Goal: Task Accomplishment & Management: Manage account settings

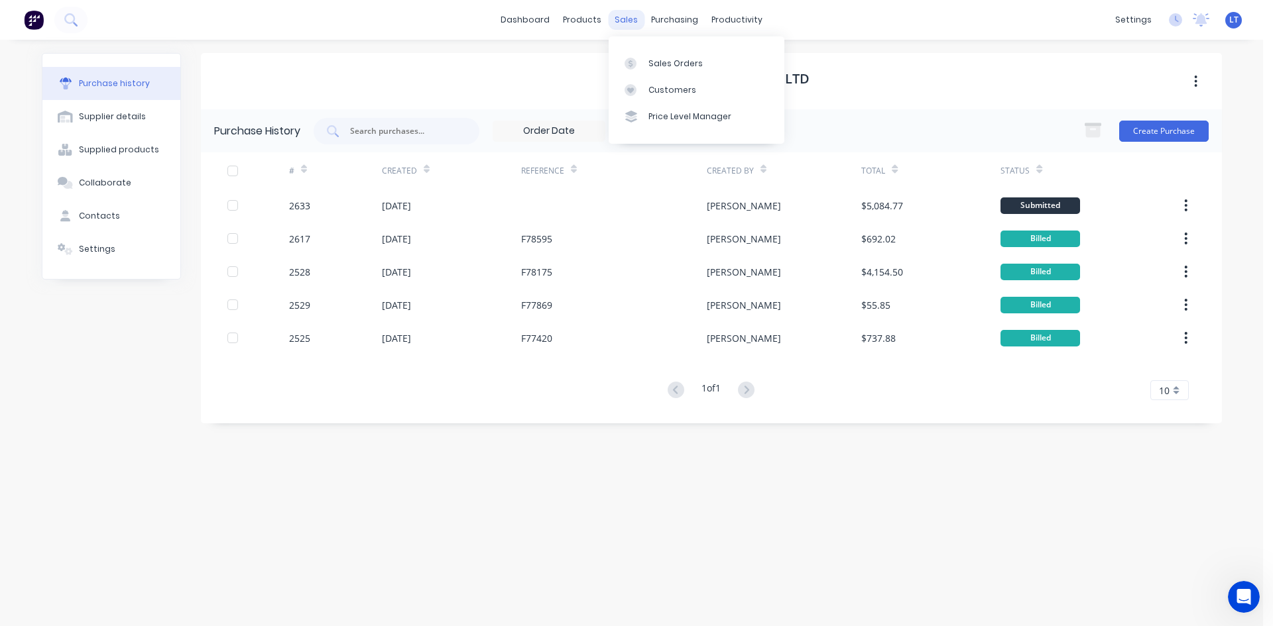
click at [618, 26] on div "sales" at bounding box center [626, 20] width 36 height 20
click at [679, 64] on div "Sales Orders" at bounding box center [675, 64] width 54 height 12
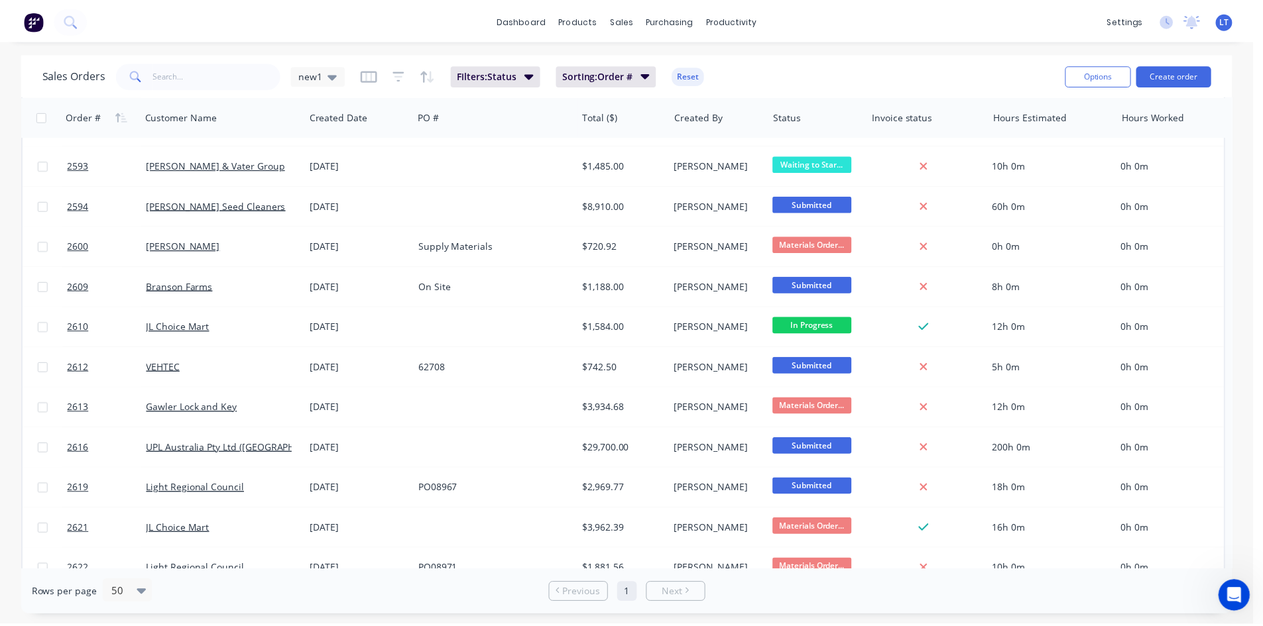
scroll to position [597, 0]
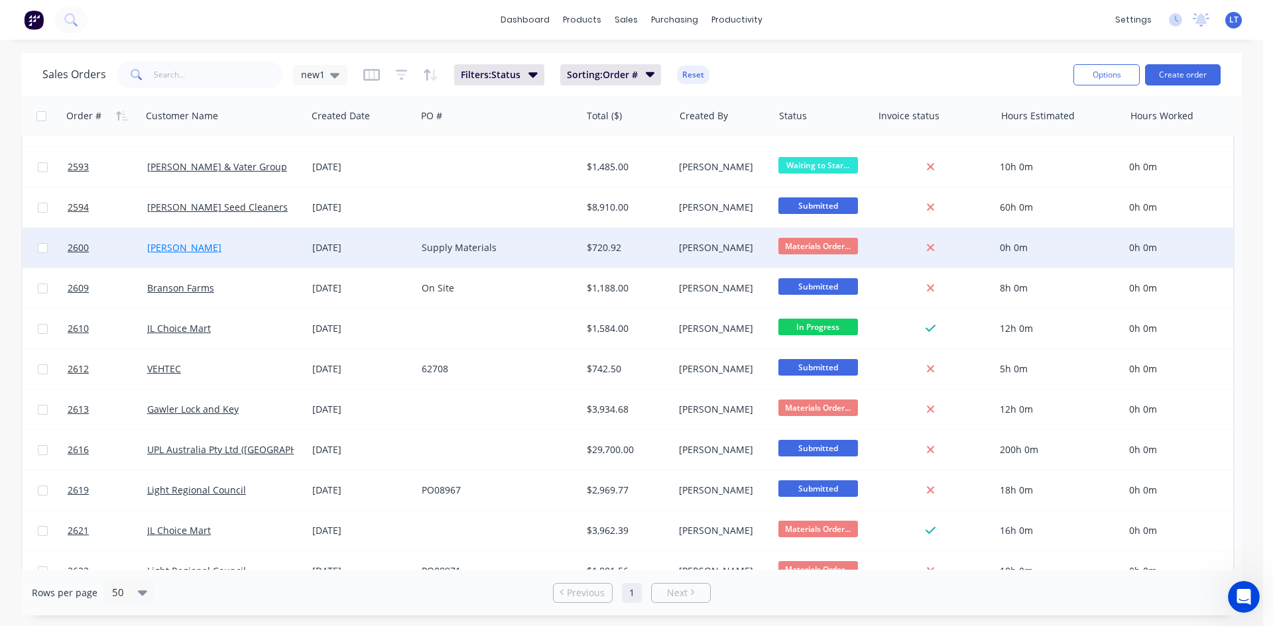
click at [192, 244] on link "[PERSON_NAME]" at bounding box center [184, 247] width 74 height 13
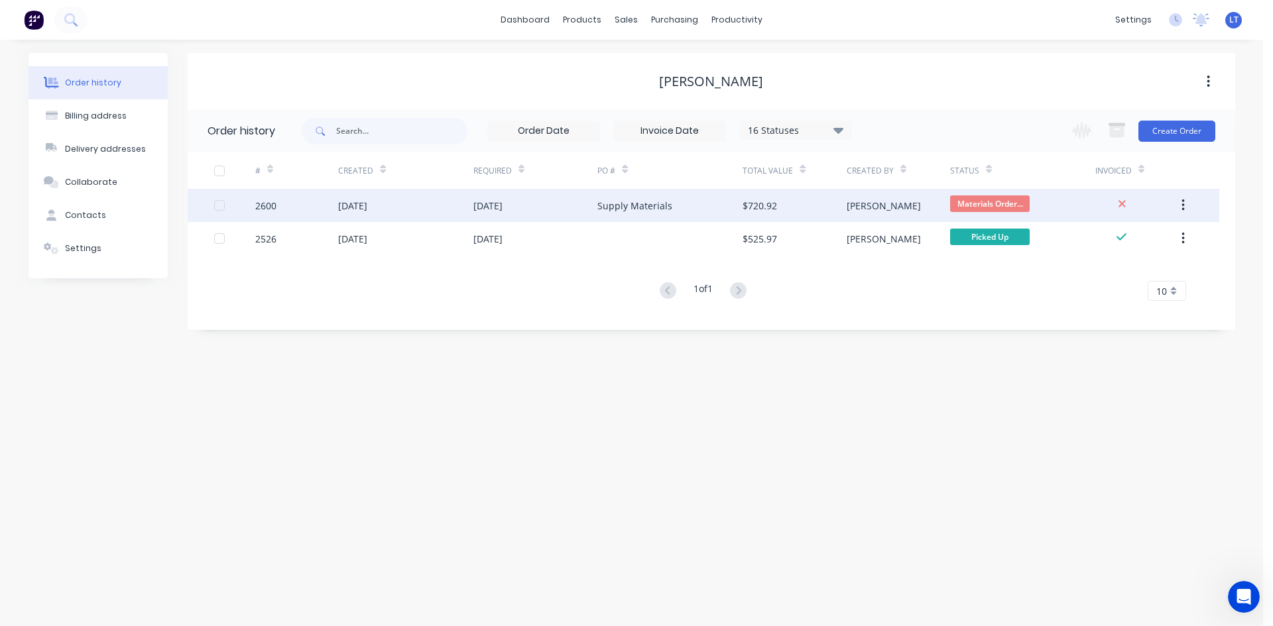
click at [502, 210] on div "[DATE]" at bounding box center [487, 206] width 29 height 14
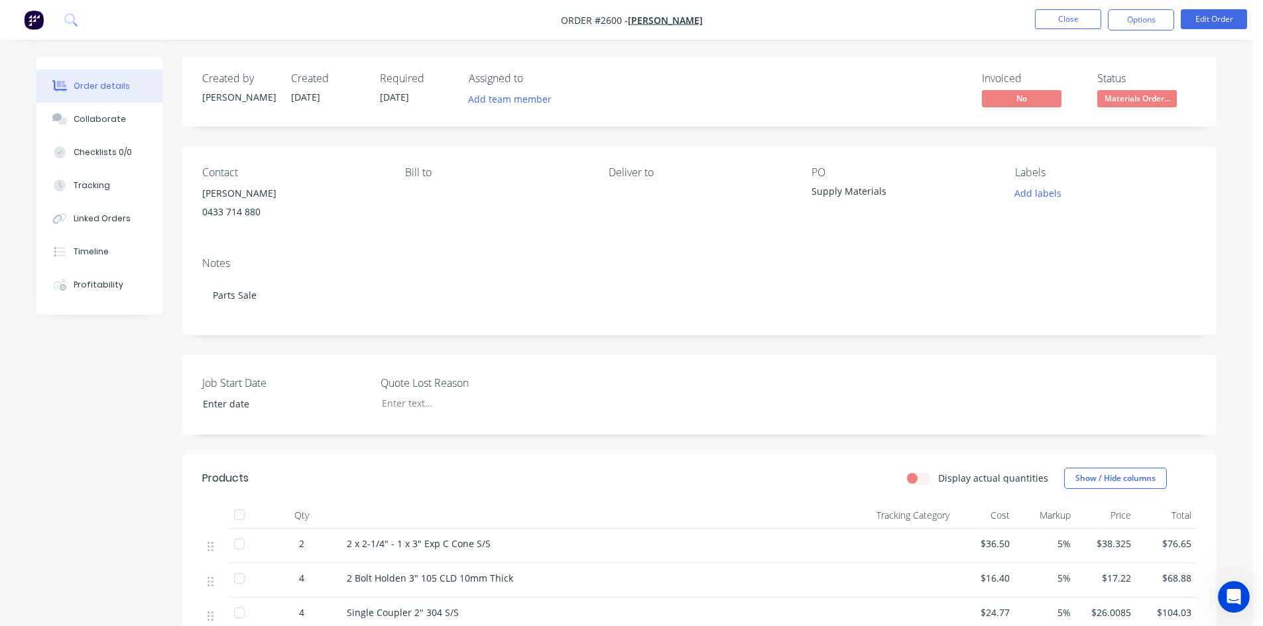
click at [1066, 32] on nav "Order #2600 - [PERSON_NAME] Close Options Edit Order" at bounding box center [631, 20] width 1263 height 40
click at [1063, 24] on button "Close" at bounding box center [1068, 19] width 66 height 20
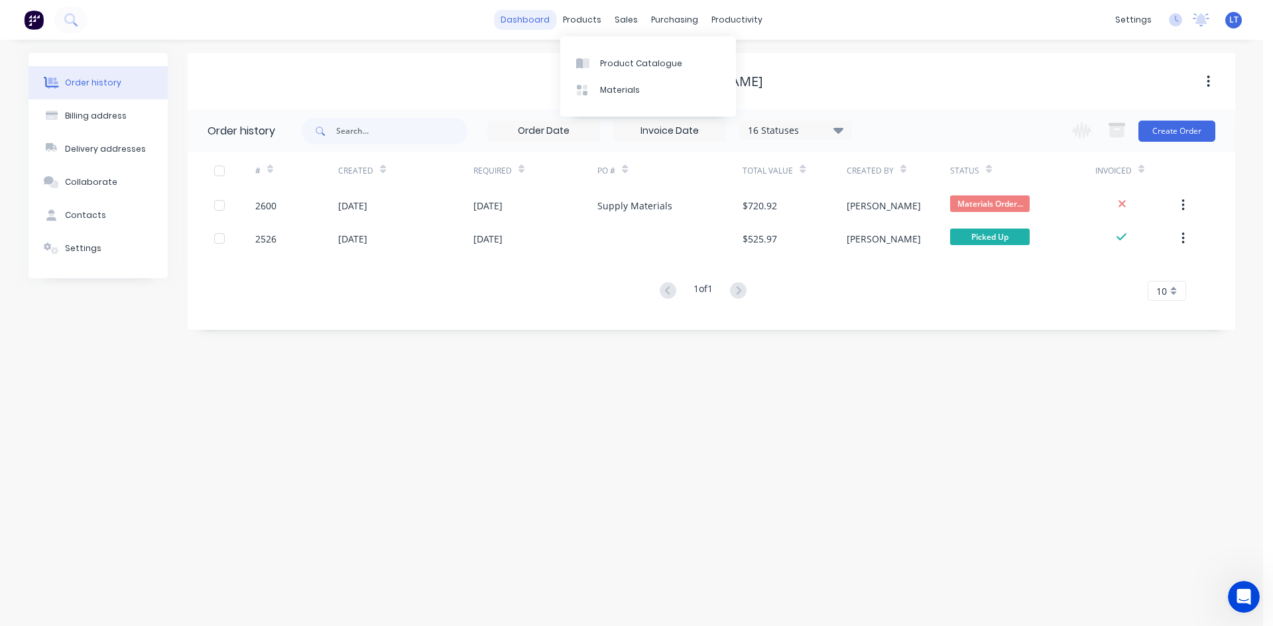
click at [534, 25] on link "dashboard" at bounding box center [525, 20] width 62 height 20
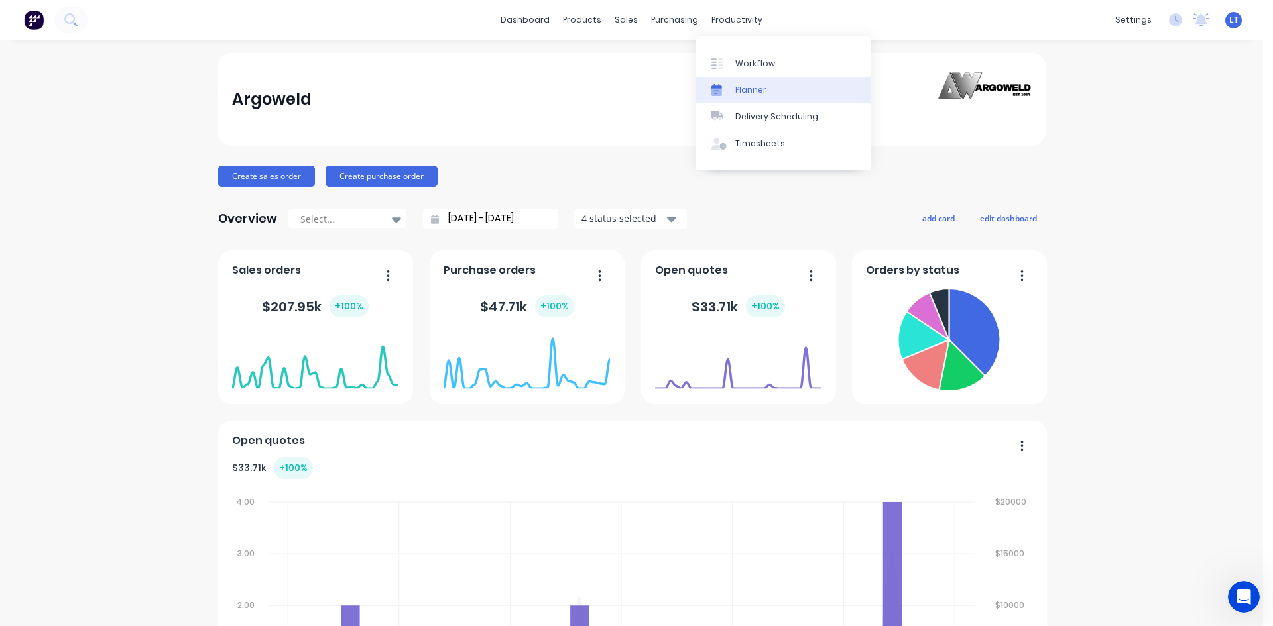
click at [746, 89] on div "Planner" at bounding box center [750, 90] width 31 height 12
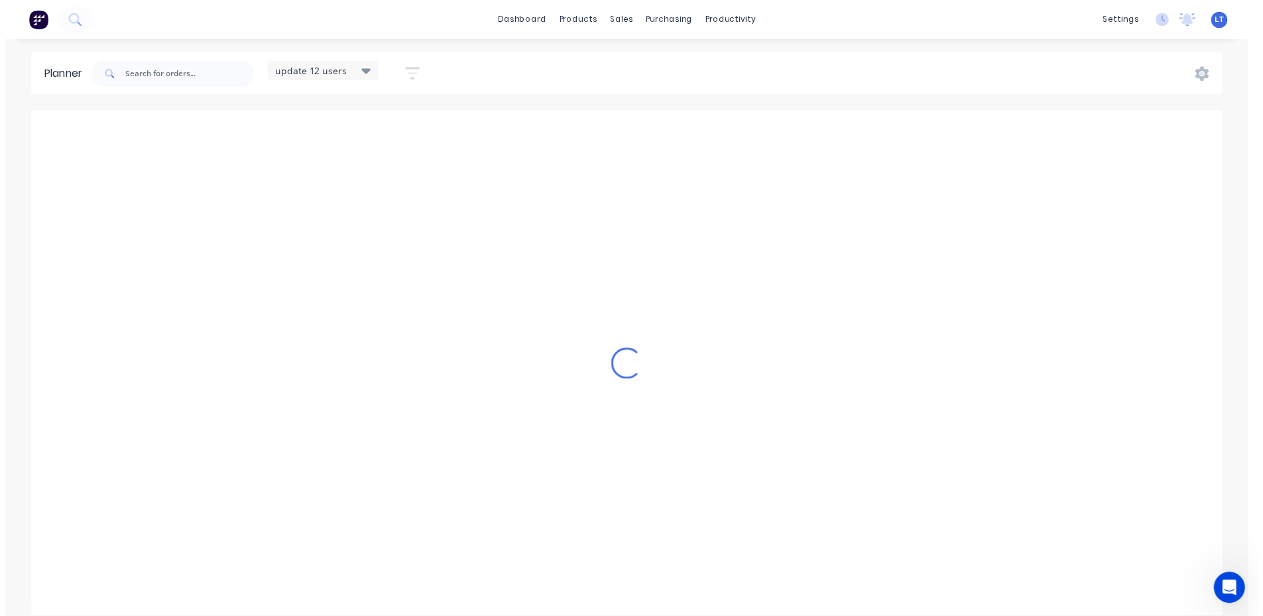
scroll to position [0, 1]
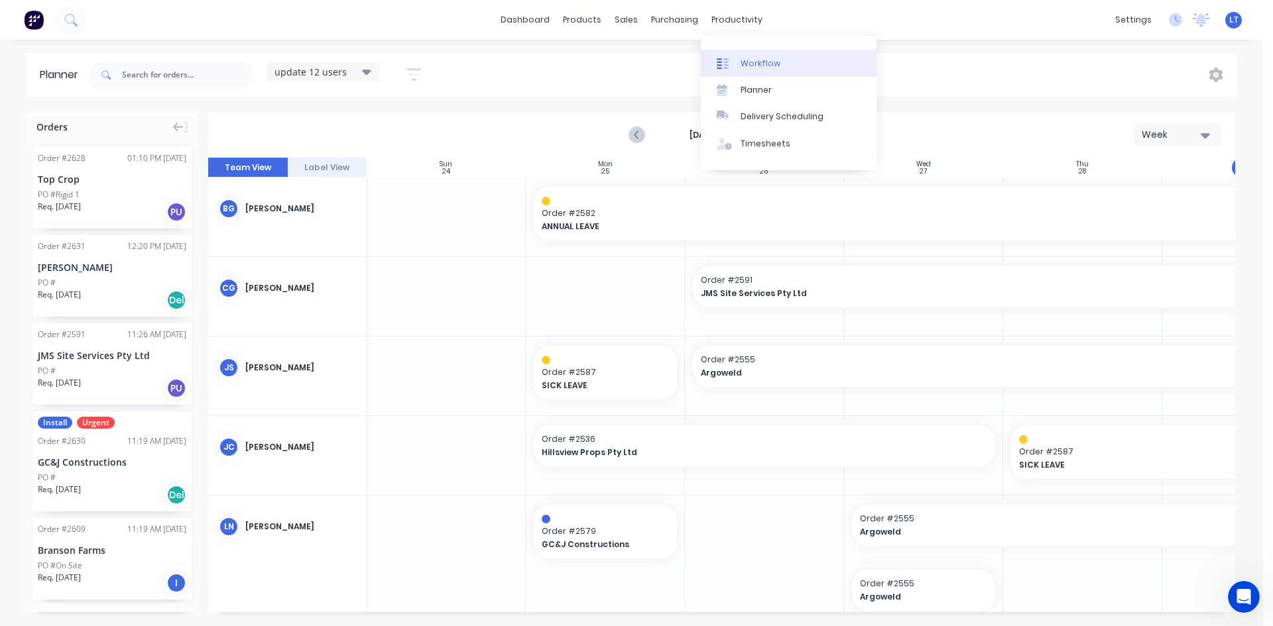
click at [750, 63] on div "Workflow" at bounding box center [760, 64] width 40 height 12
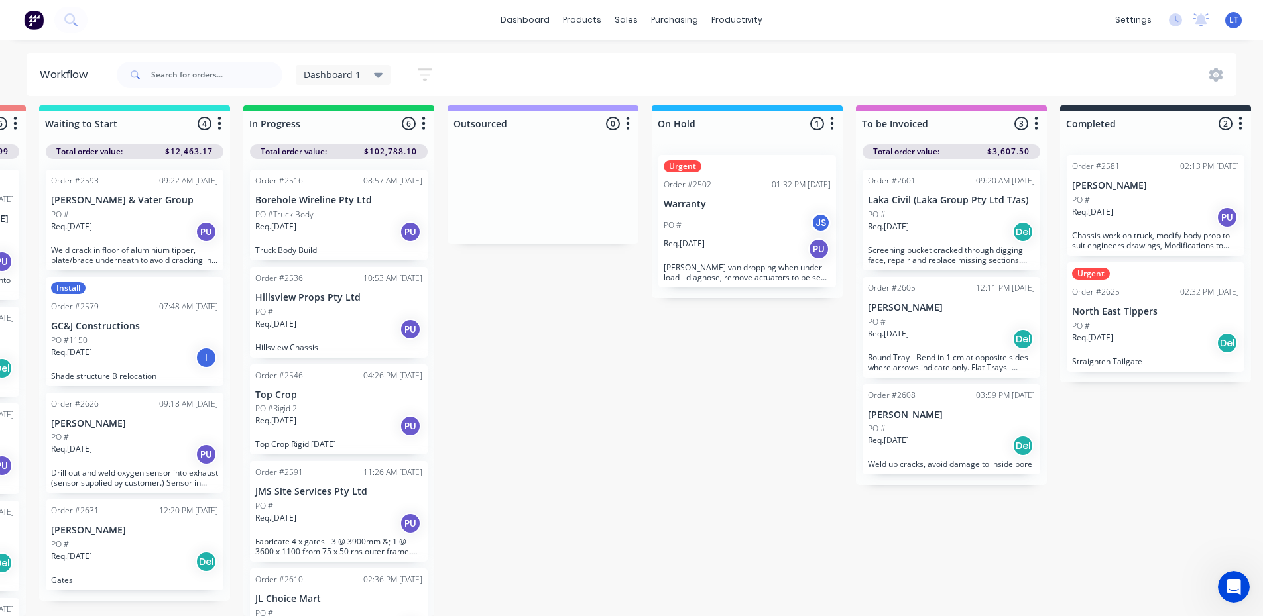
scroll to position [17, 401]
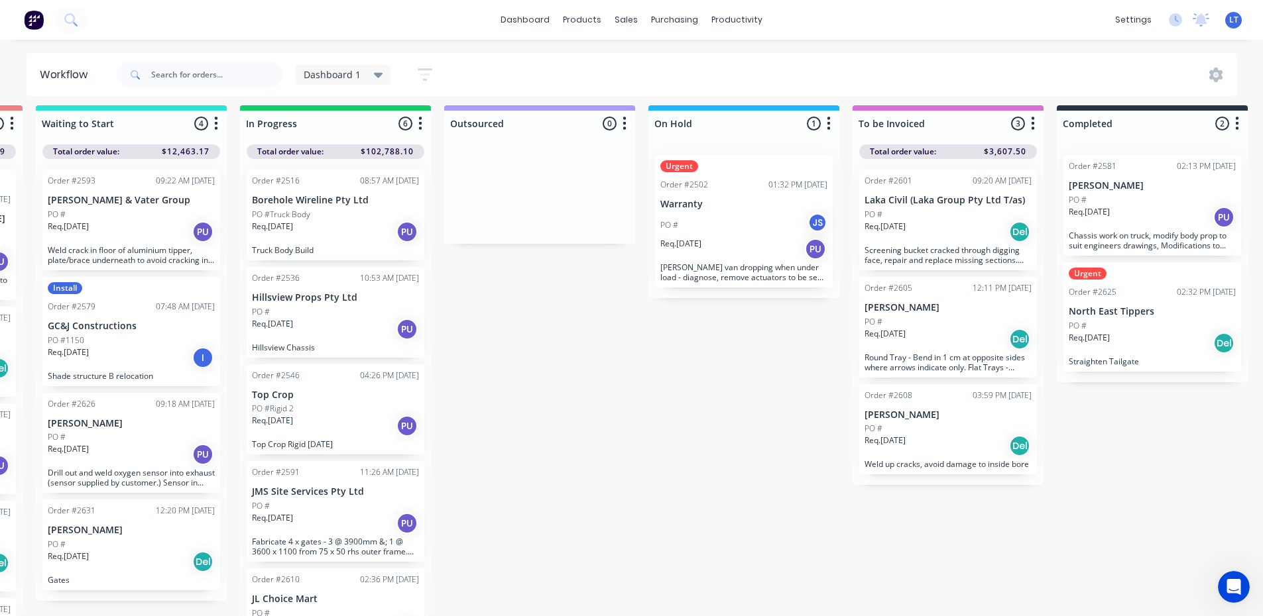
click at [914, 209] on div "PO #" at bounding box center [947, 215] width 167 height 12
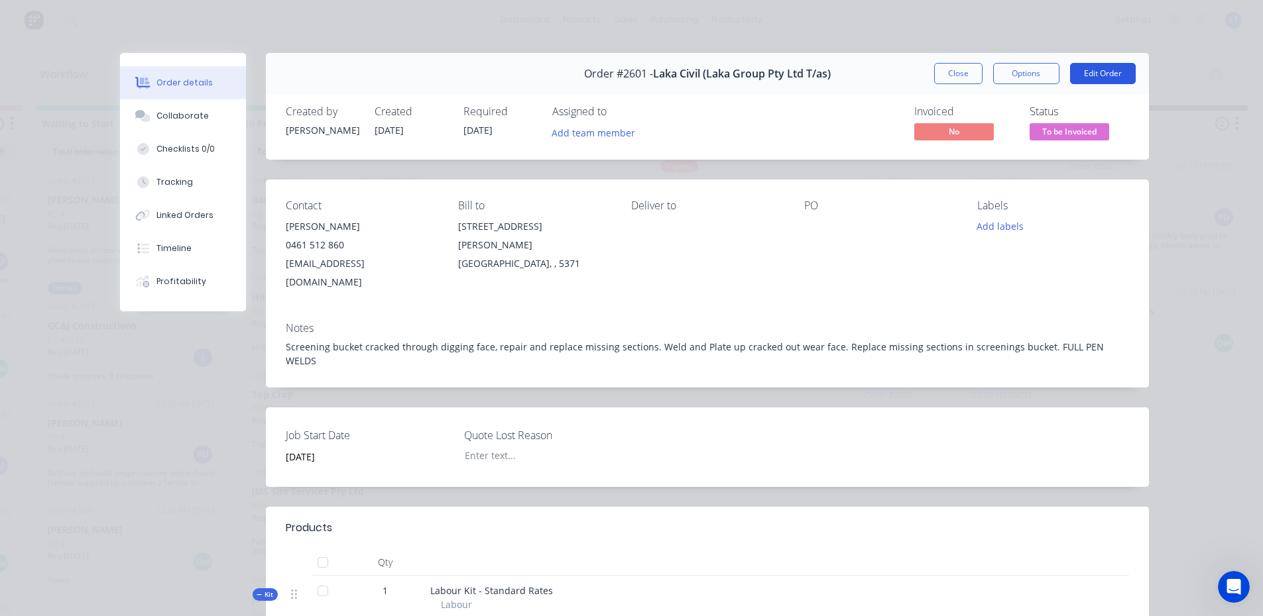
click at [1096, 70] on button "Edit Order" at bounding box center [1103, 73] width 66 height 21
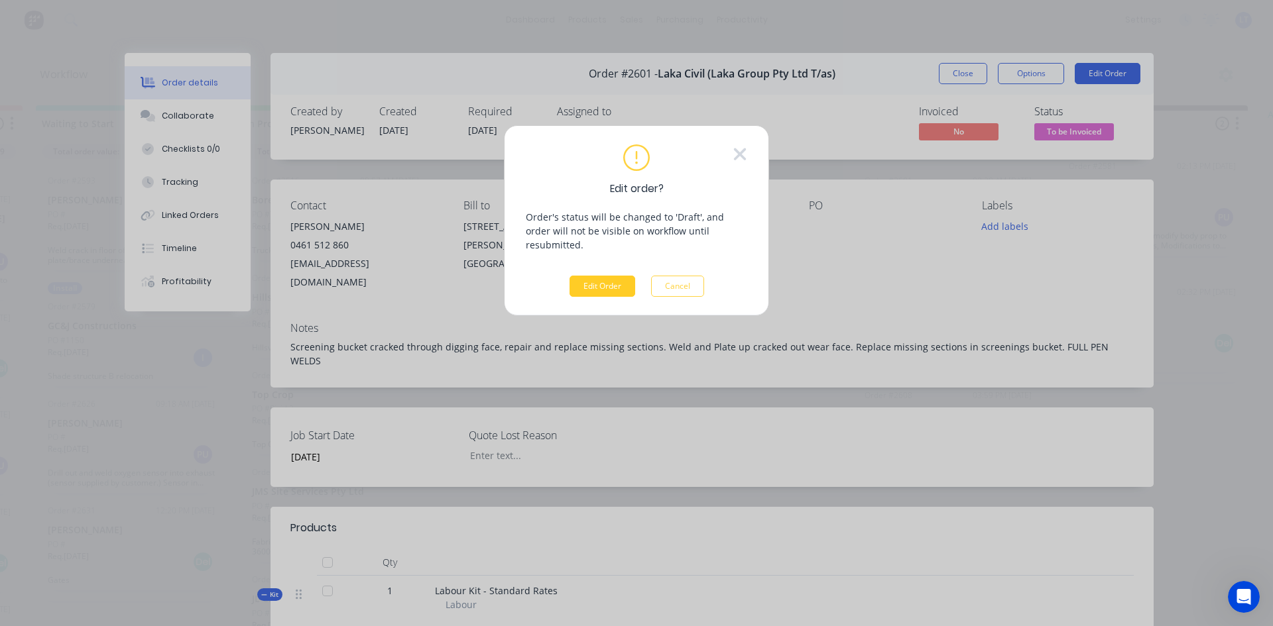
click at [615, 276] on button "Edit Order" at bounding box center [602, 286] width 66 height 21
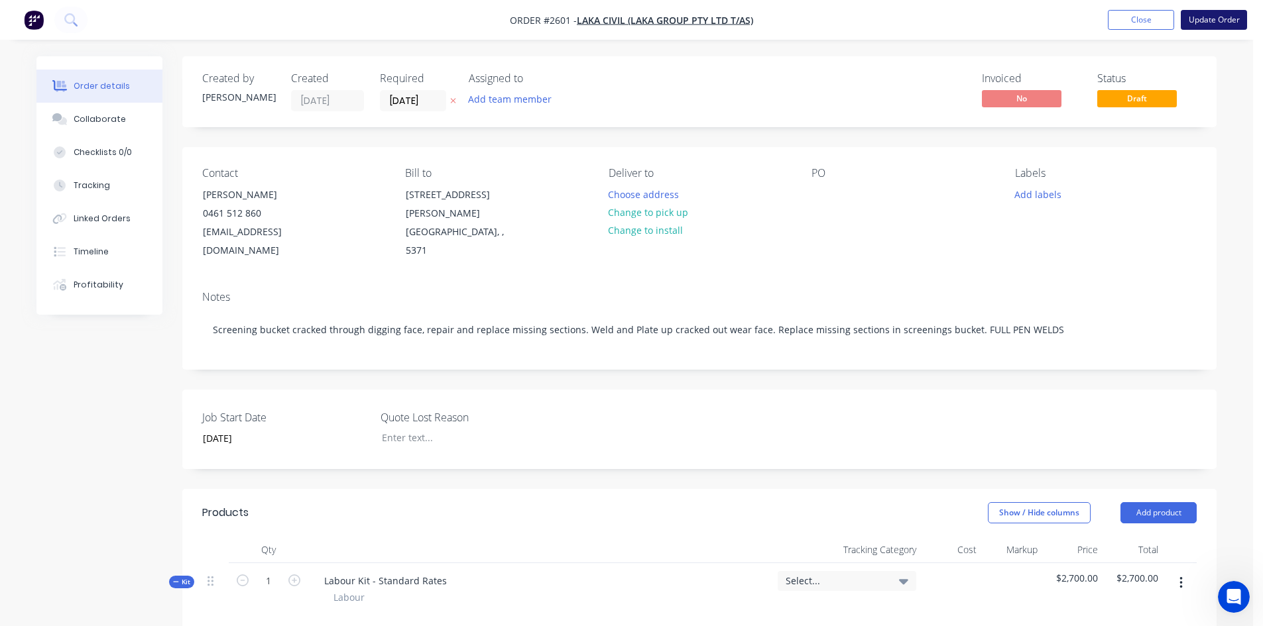
click at [1203, 25] on button "Update Order" at bounding box center [1213, 20] width 66 height 20
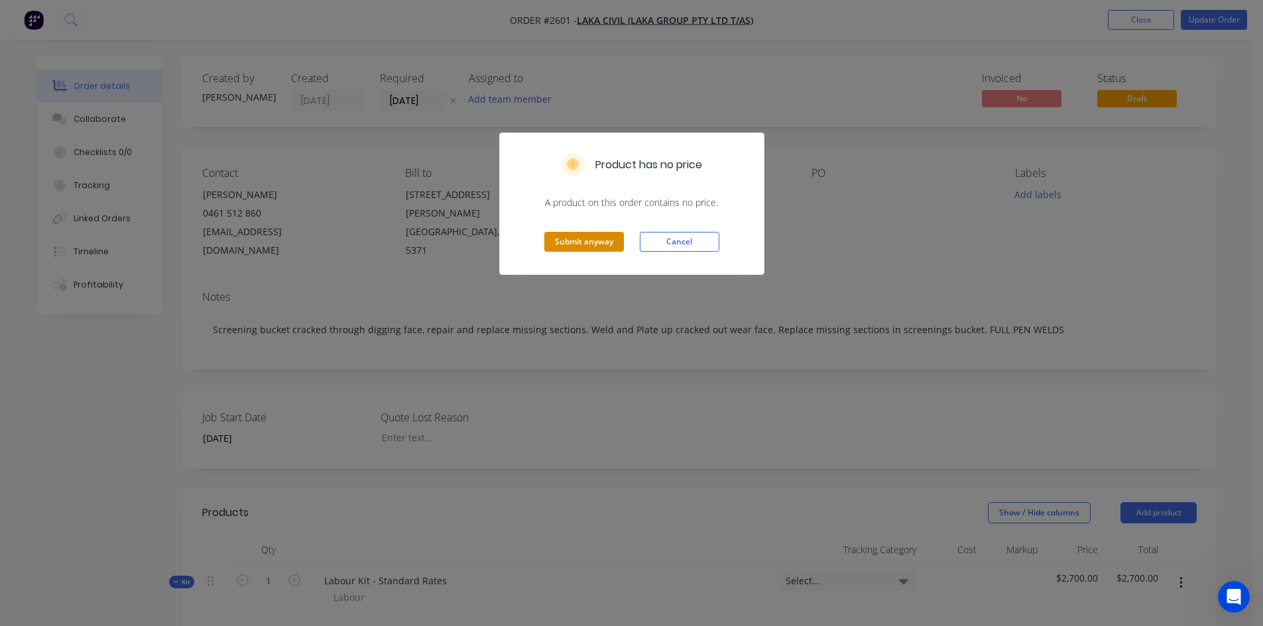
click at [600, 248] on button "Submit anyway" at bounding box center [584, 242] width 80 height 20
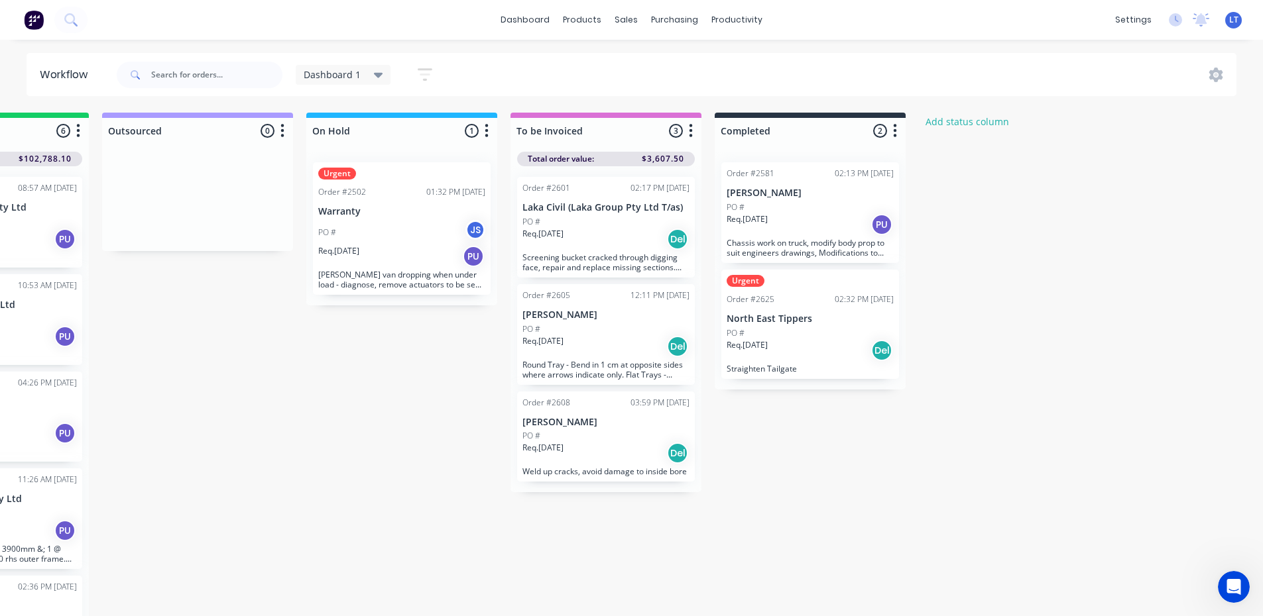
scroll to position [0, 719]
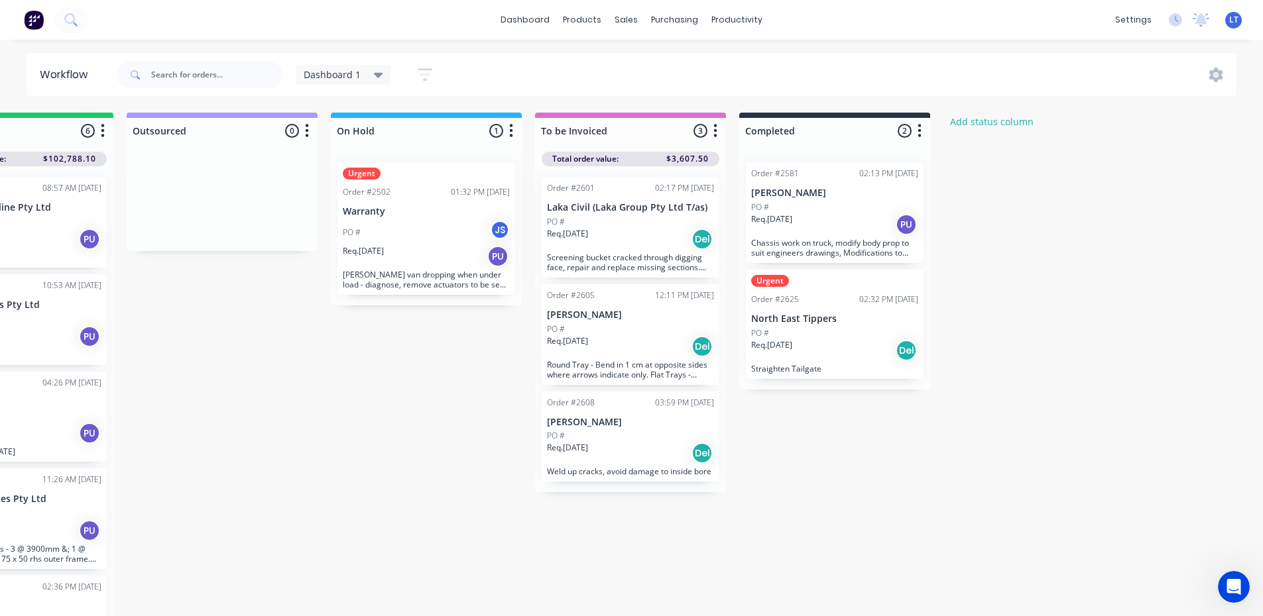
click at [633, 227] on div "PO #" at bounding box center [630, 222] width 167 height 12
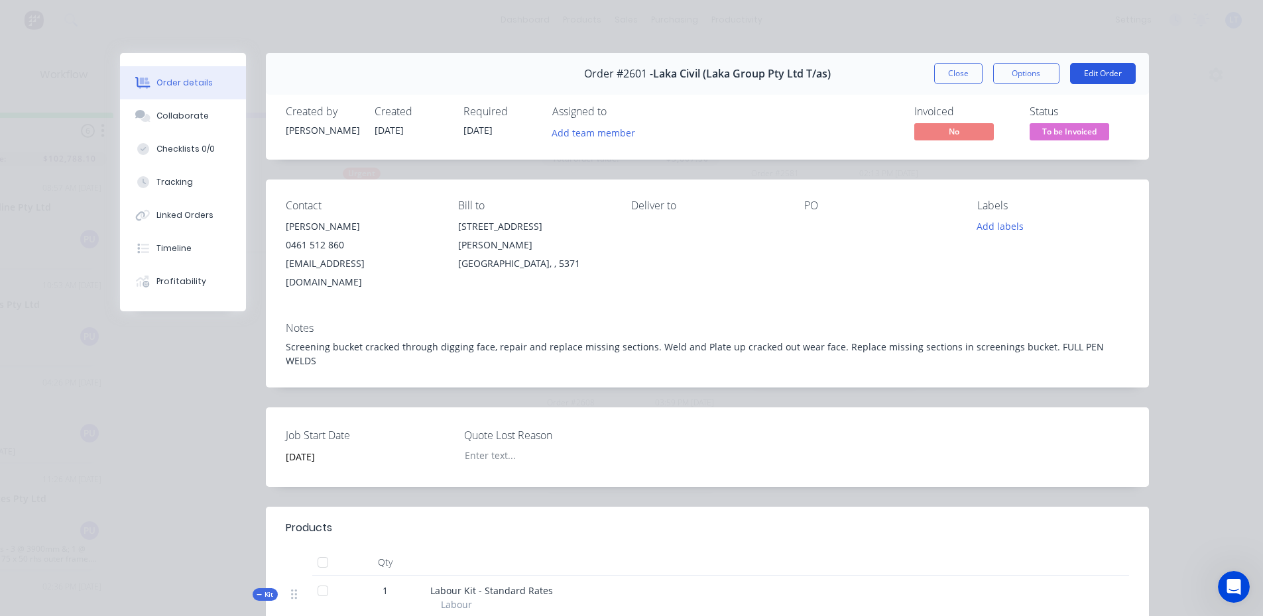
click at [1114, 73] on button "Edit Order" at bounding box center [1103, 73] width 66 height 21
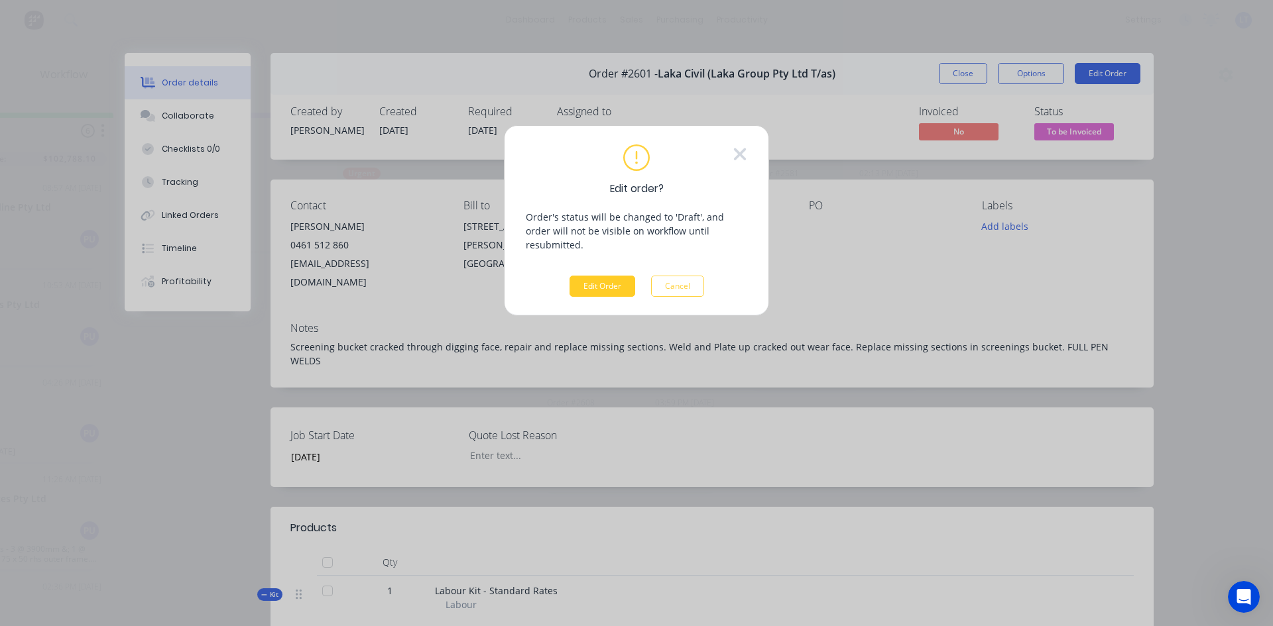
click at [604, 276] on button "Edit Order" at bounding box center [602, 286] width 66 height 21
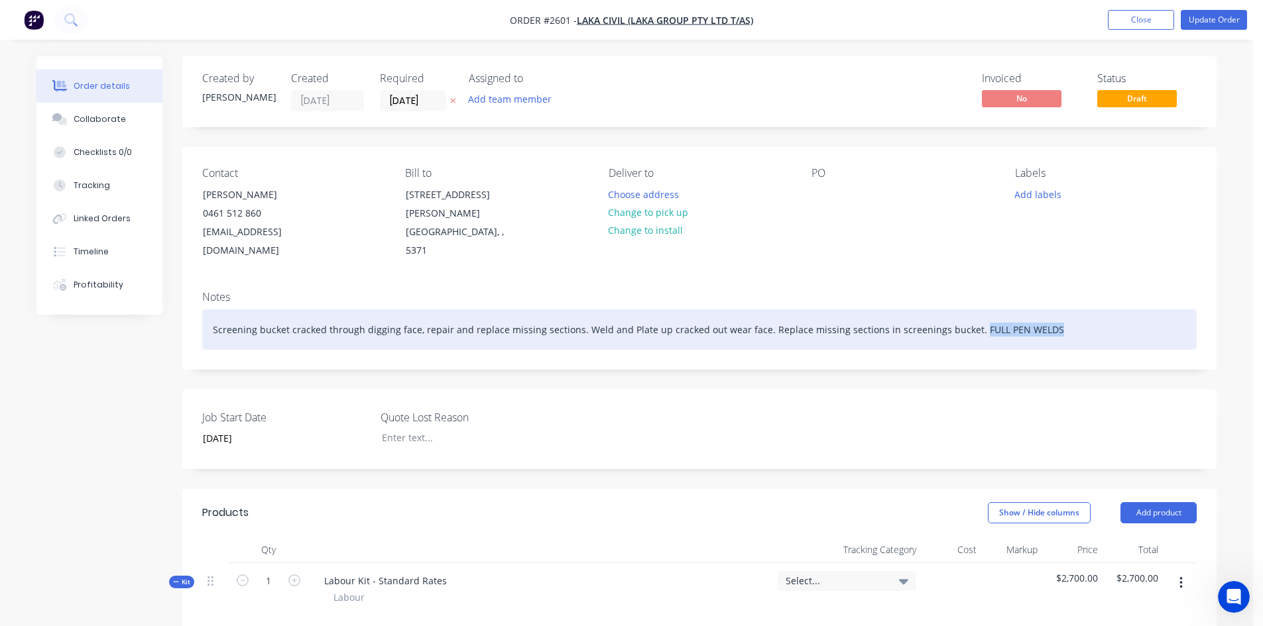
drag, startPoint x: 1036, startPoint y: 312, endPoint x: 956, endPoint y: 313, distance: 80.2
click at [956, 313] on div "Screening bucket cracked through digging face, repair and replace missing secti…" at bounding box center [699, 330] width 994 height 40
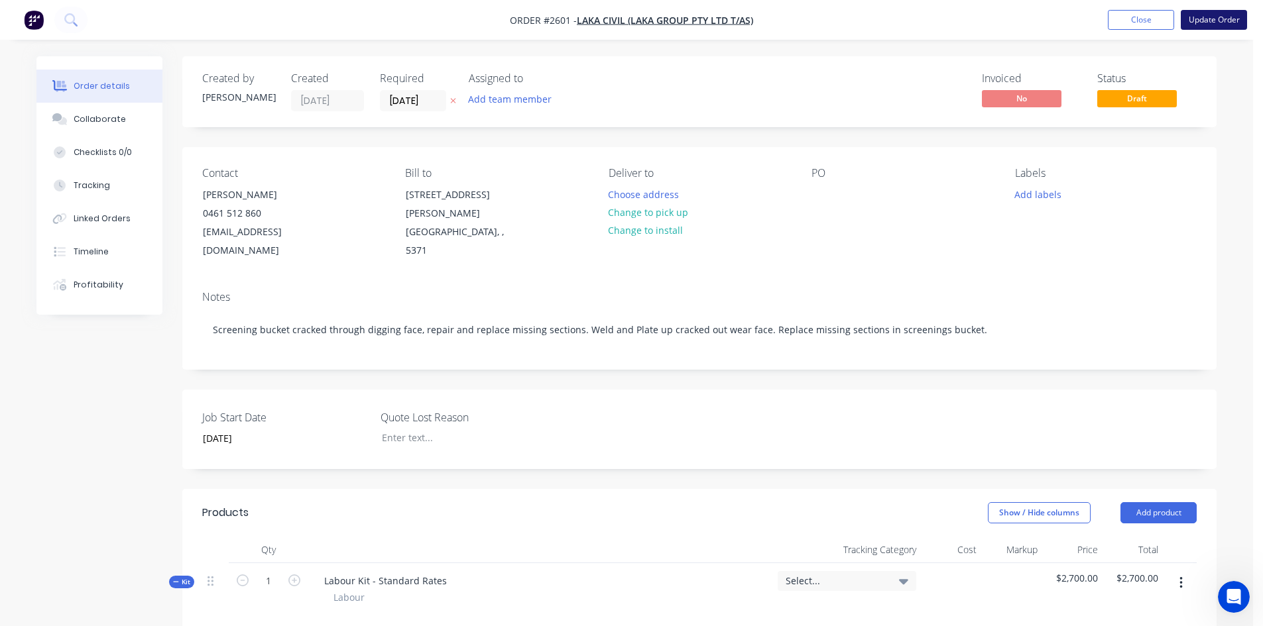
click at [1228, 28] on button "Update Order" at bounding box center [1213, 20] width 66 height 20
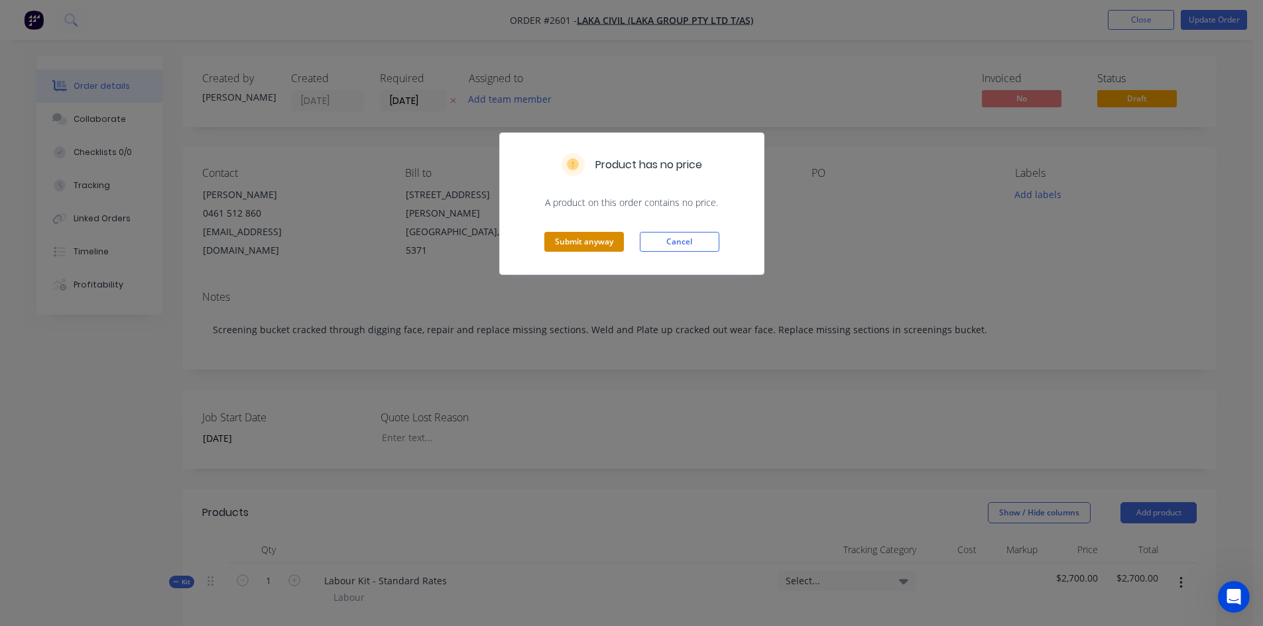
click at [595, 241] on button "Submit anyway" at bounding box center [584, 242] width 80 height 20
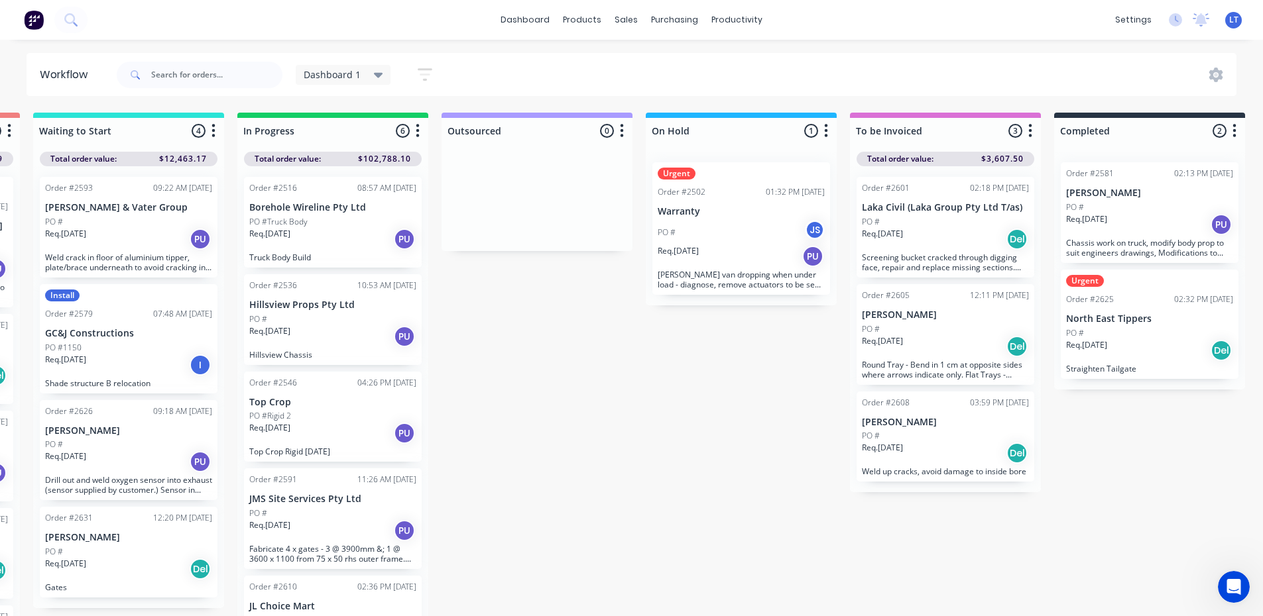
scroll to position [0, 484]
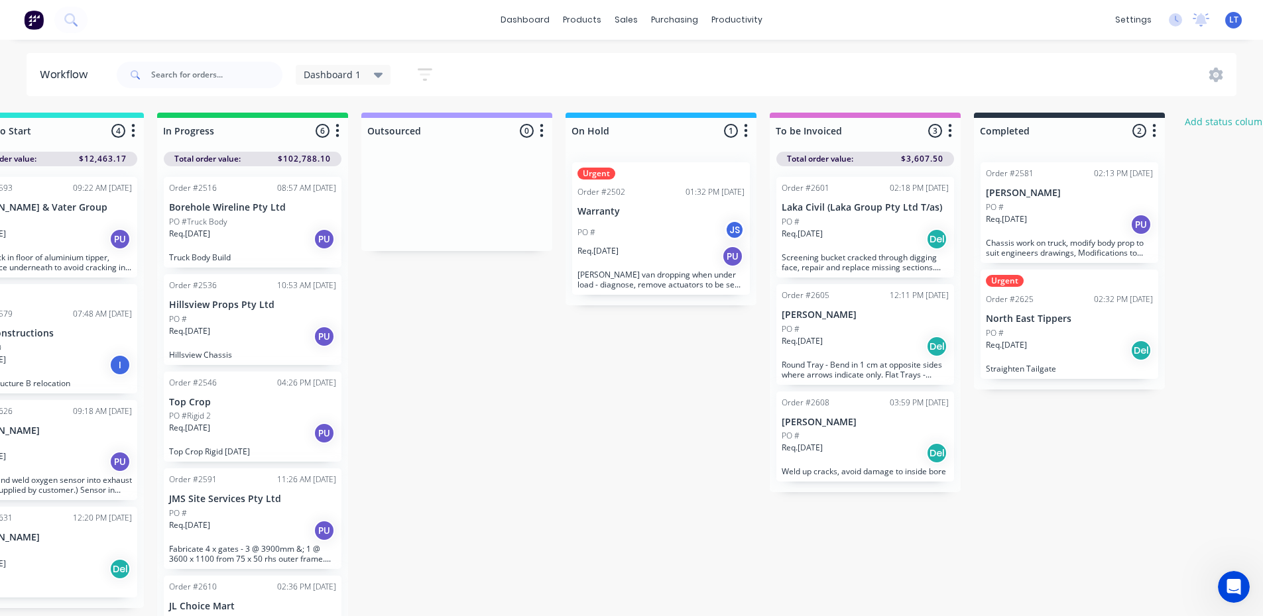
click at [833, 232] on div "Req. [DATE] Del" at bounding box center [864, 239] width 167 height 23
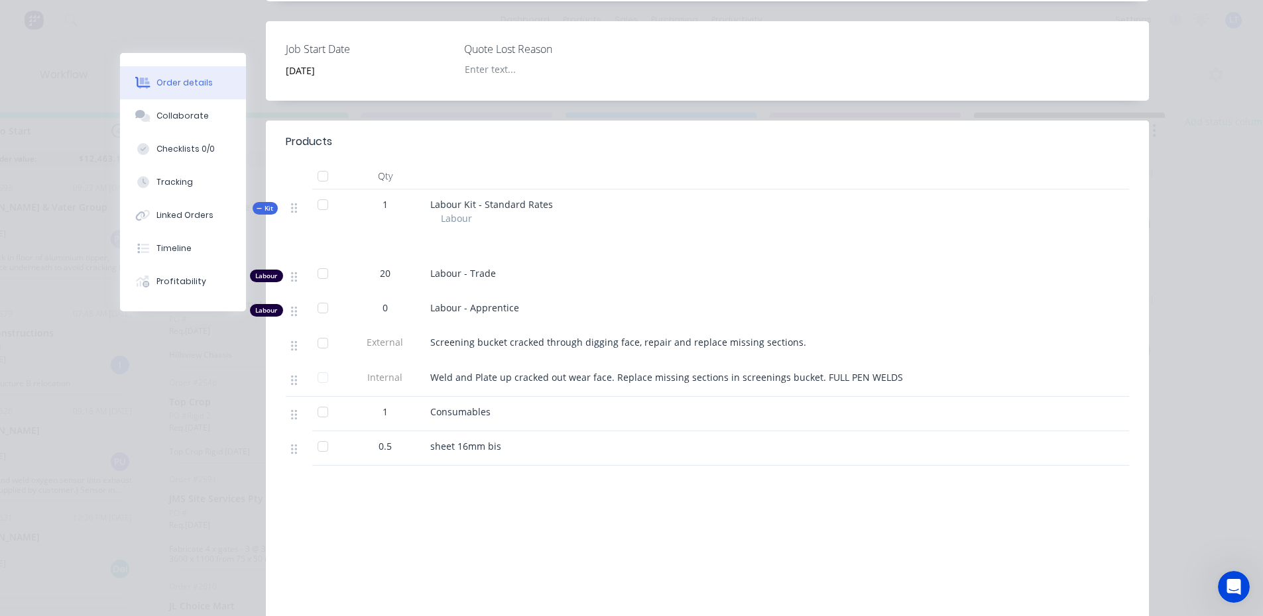
scroll to position [265, 0]
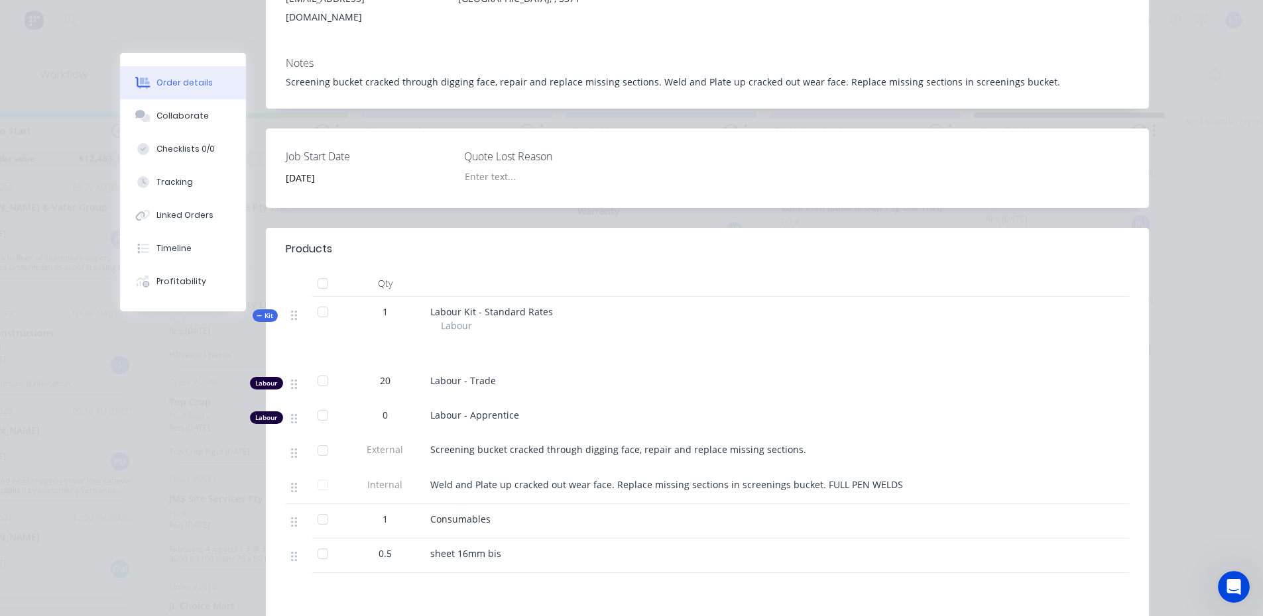
click at [492, 547] on span "sheet 16mm bis" at bounding box center [465, 553] width 71 height 13
click at [456, 547] on span "sheet 16mm bis" at bounding box center [465, 553] width 71 height 13
click at [538, 513] on div "Consumables" at bounding box center [690, 521] width 530 height 34
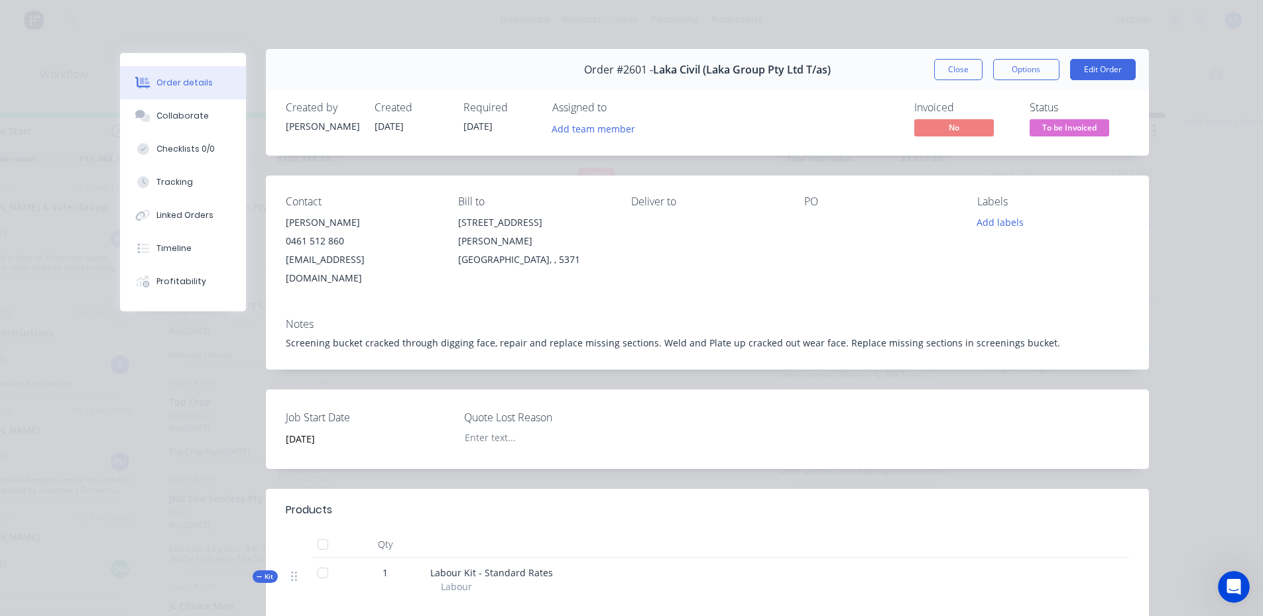
scroll to position [0, 0]
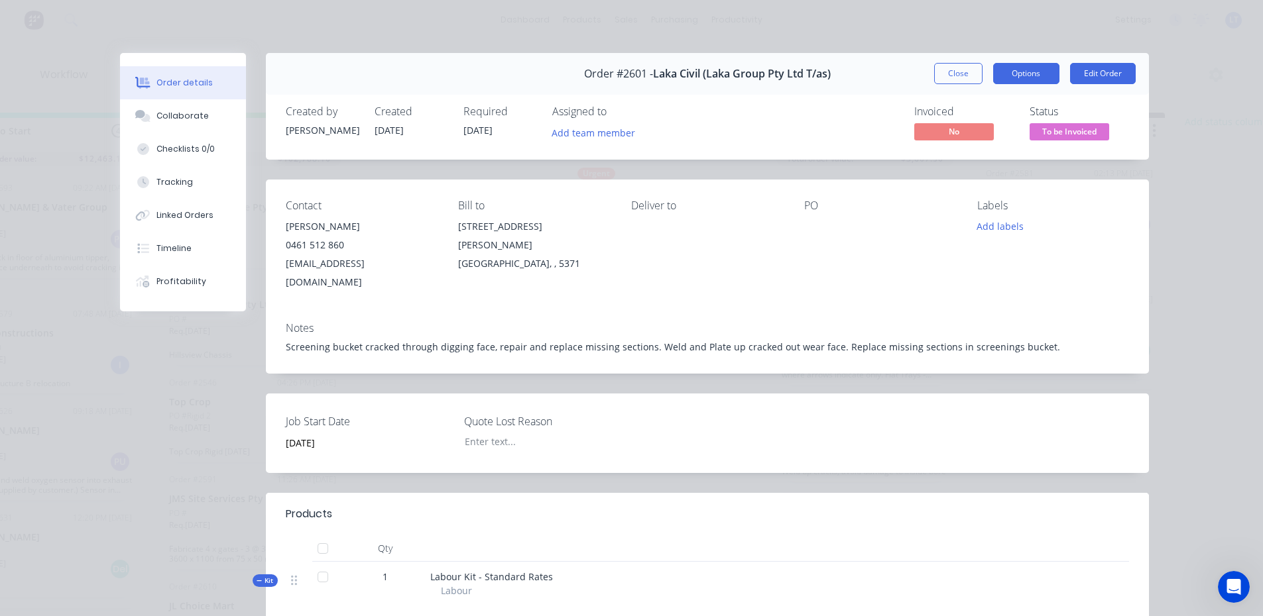
click at [1024, 79] on button "Options" at bounding box center [1026, 73] width 66 height 21
click at [819, 120] on div "Invoiced No Status To be Invoiced" at bounding box center [907, 124] width 444 height 38
click at [937, 85] on div "Order #2601 - Laka Civil (Laka Group Pty Ltd T/as) Close Options Edit Order" at bounding box center [707, 74] width 883 height 42
click at [943, 76] on button "Close" at bounding box center [958, 73] width 48 height 21
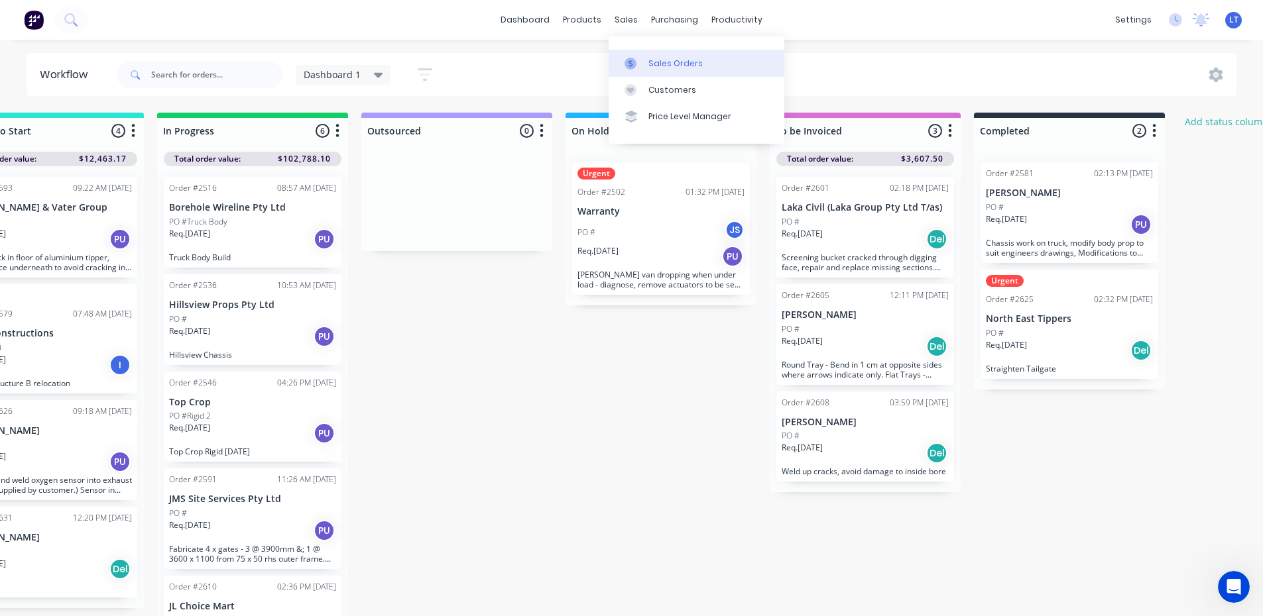
click at [677, 64] on div "Sales Orders" at bounding box center [675, 64] width 54 height 12
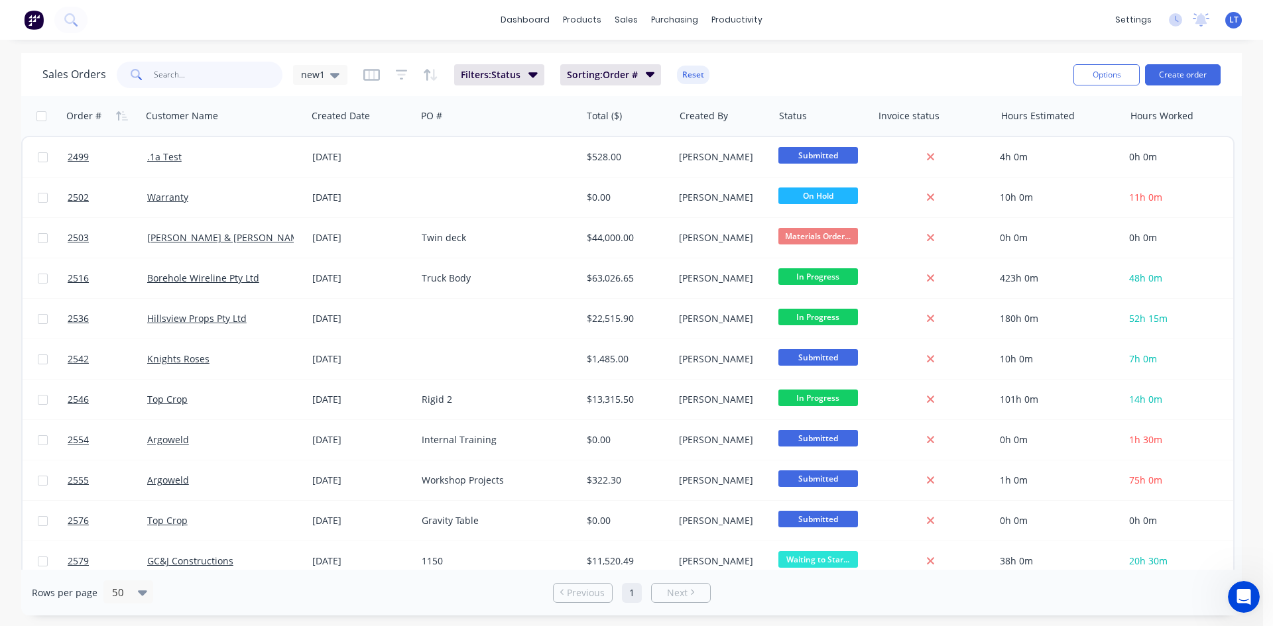
click at [217, 69] on input "text" at bounding box center [218, 75] width 129 height 27
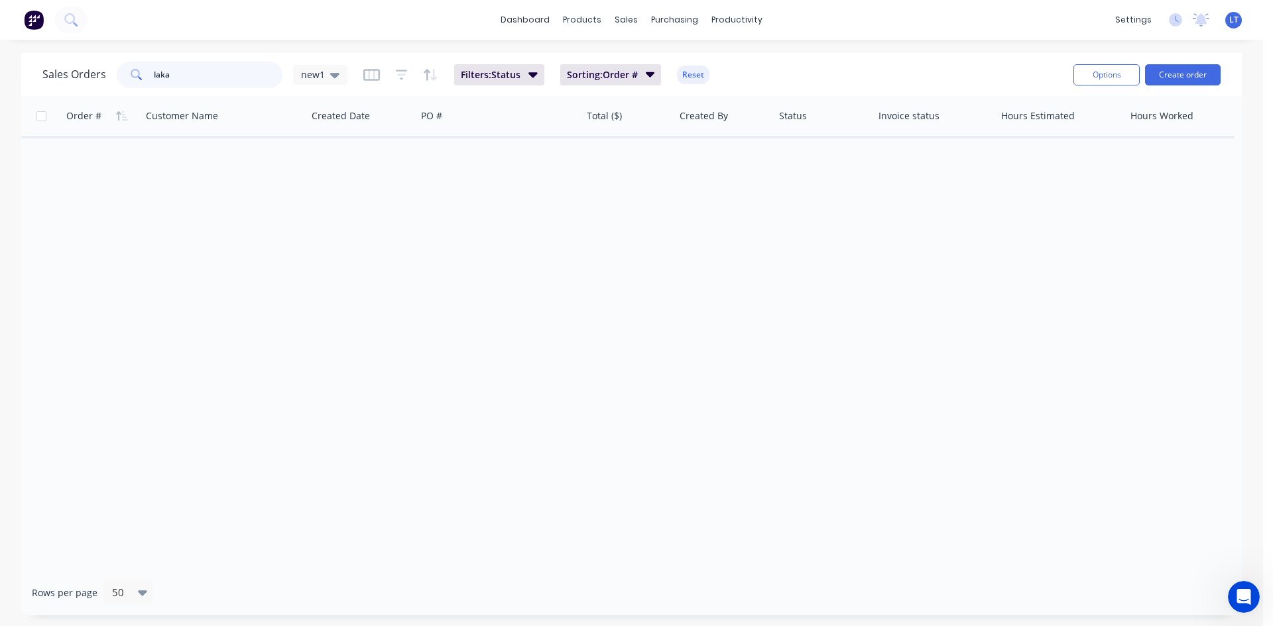
type input "laka"
drag, startPoint x: 173, startPoint y: 75, endPoint x: 114, endPoint y: 70, distance: 59.2
click at [114, 70] on div "Sales Orders laka new1" at bounding box center [194, 75] width 305 height 27
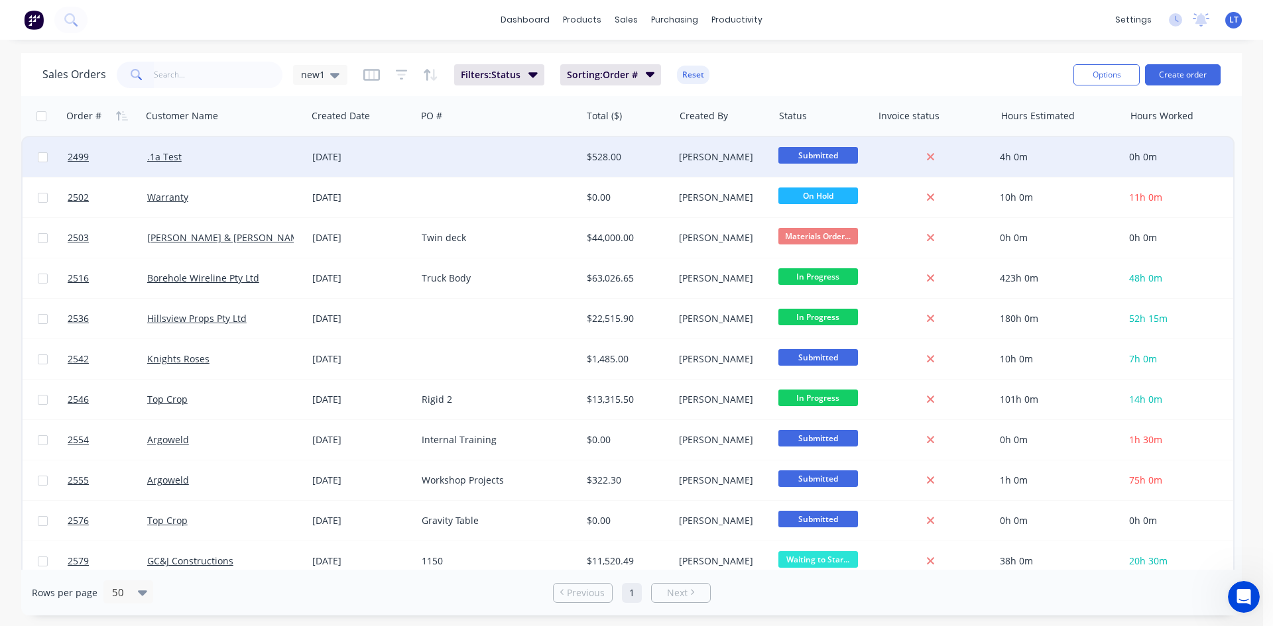
click at [356, 160] on div "[DATE]" at bounding box center [361, 156] width 99 height 13
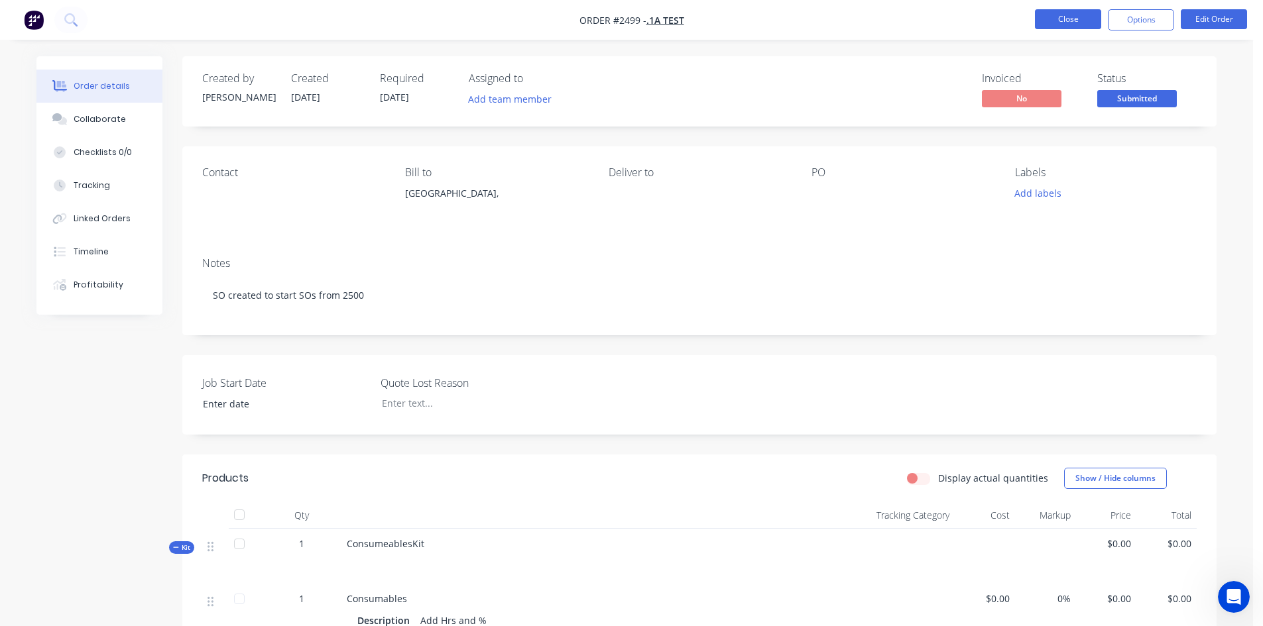
click at [1076, 20] on button "Close" at bounding box center [1068, 19] width 66 height 20
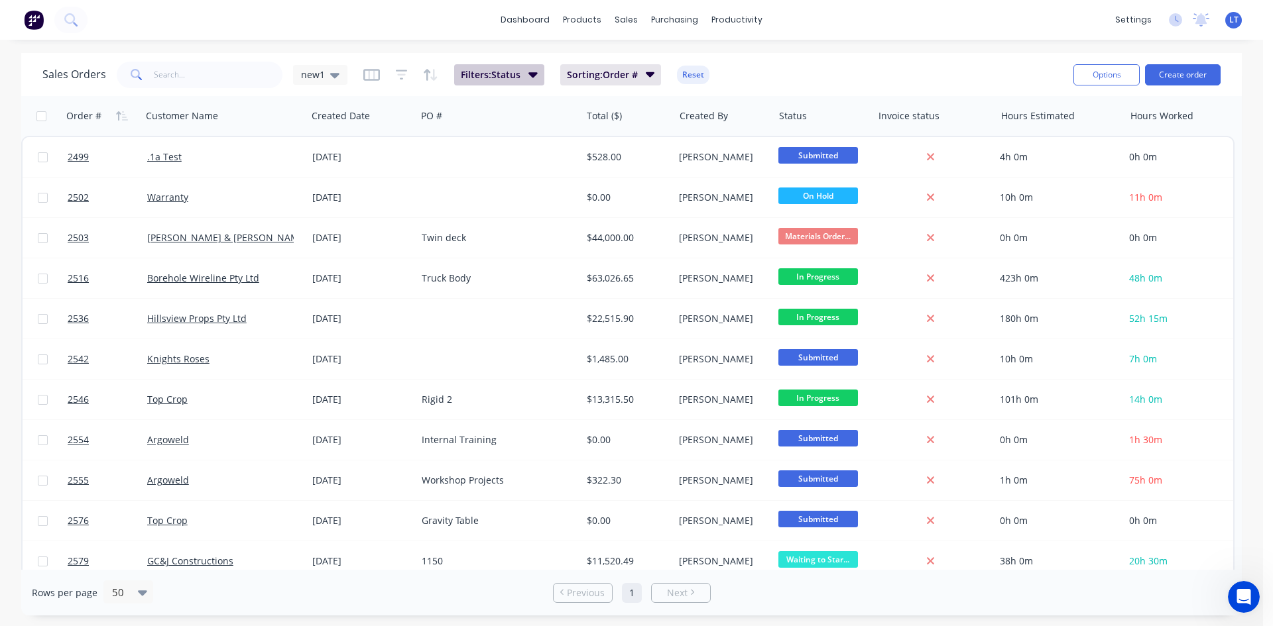
click at [534, 80] on icon "button" at bounding box center [532, 74] width 9 height 15
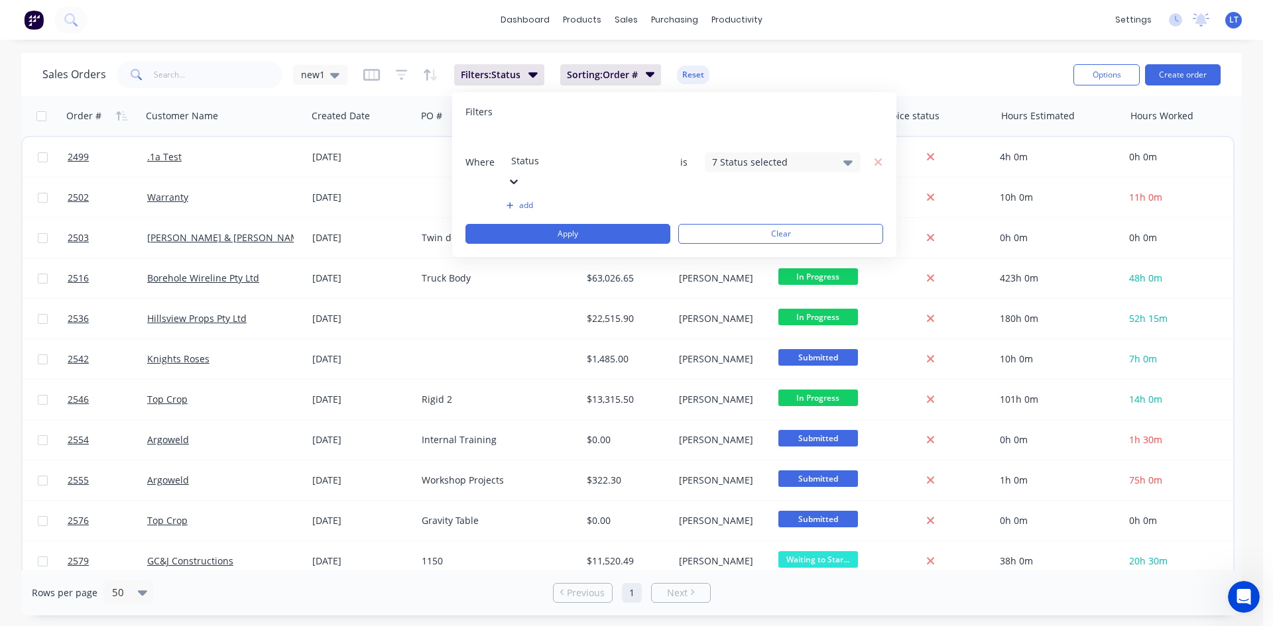
click at [845, 160] on icon at bounding box center [847, 162] width 9 height 5
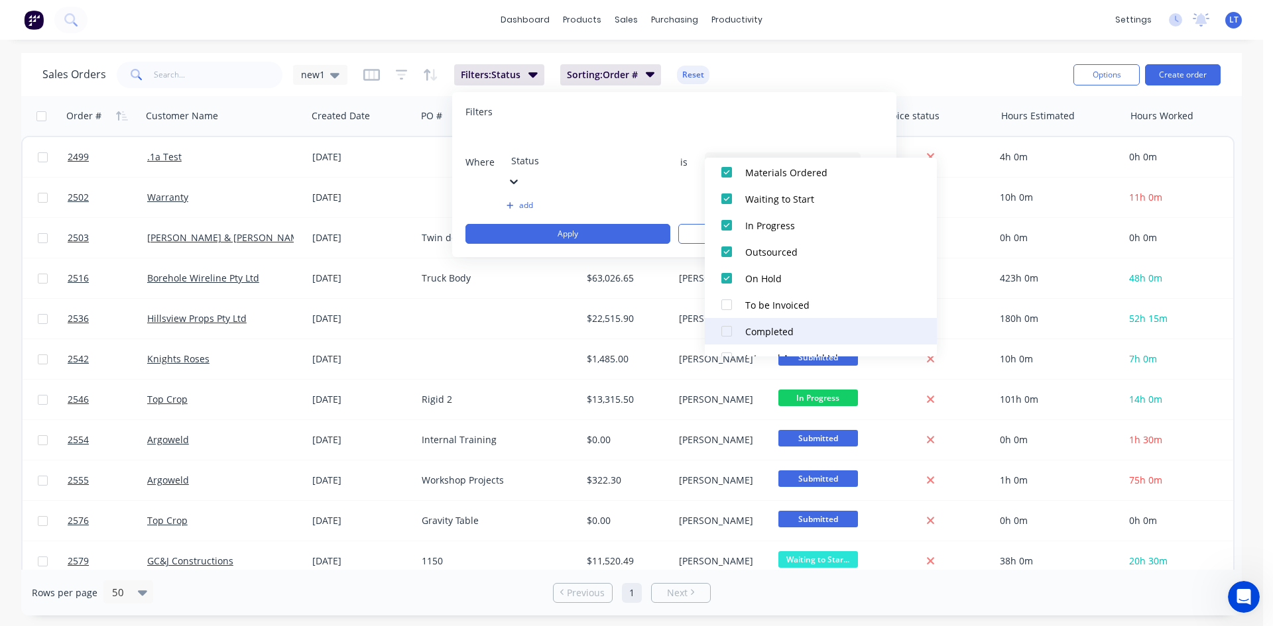
scroll to position [199, 0]
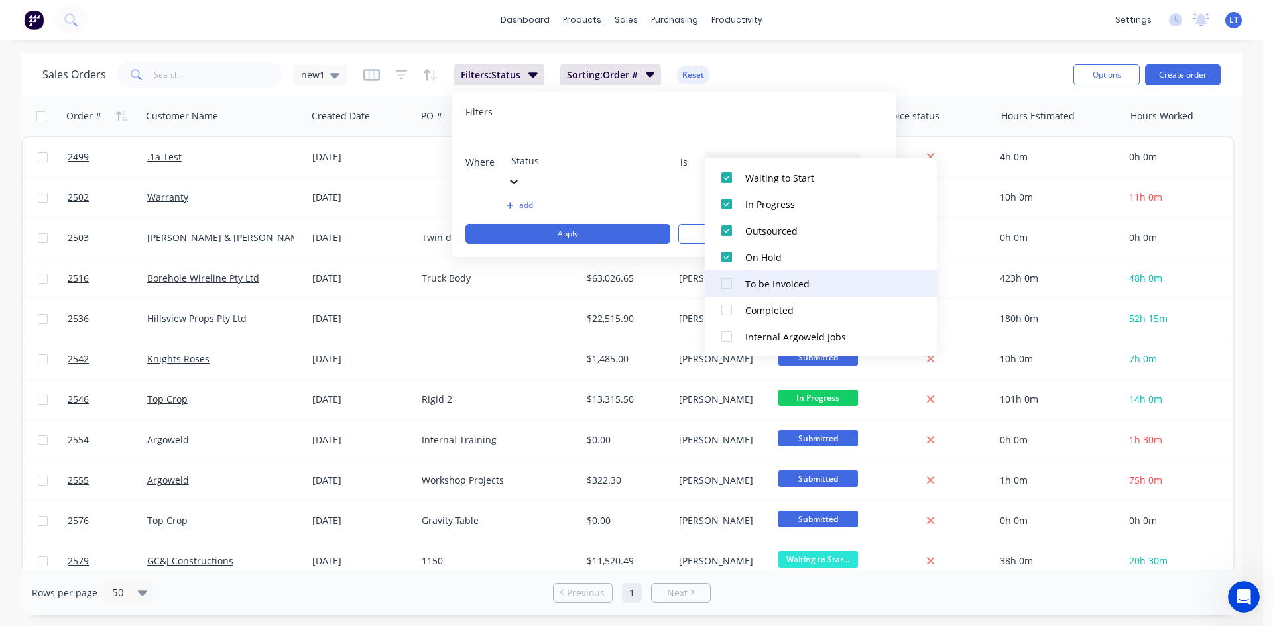
click at [730, 288] on div at bounding box center [726, 283] width 27 height 27
click at [855, 74] on div "Sales Orders new1 Filters: Status Sorting: Order # Reset" at bounding box center [552, 74] width 1020 height 32
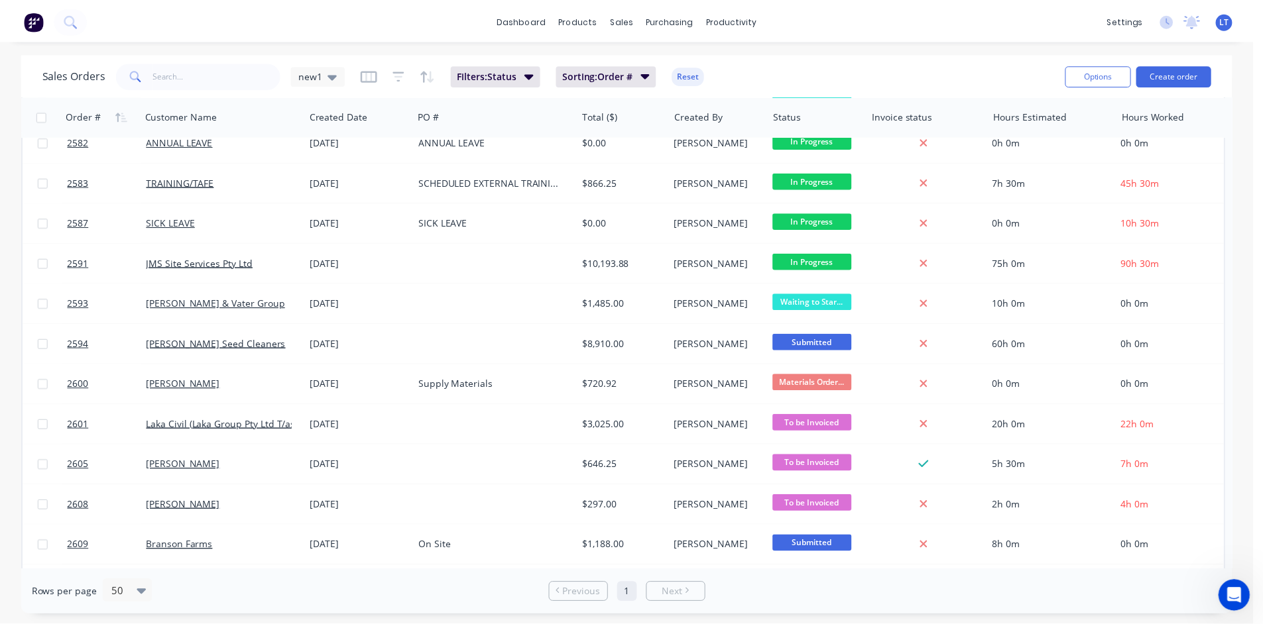
scroll to position [464, 0]
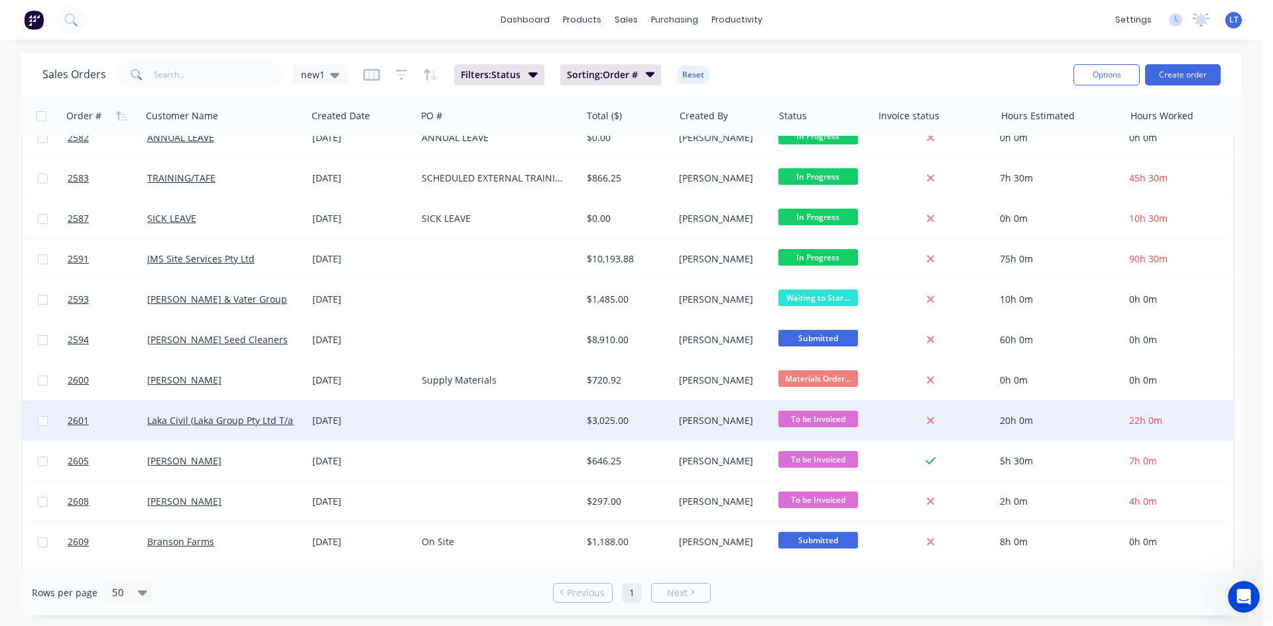
click at [464, 424] on div at bounding box center [498, 421] width 165 height 40
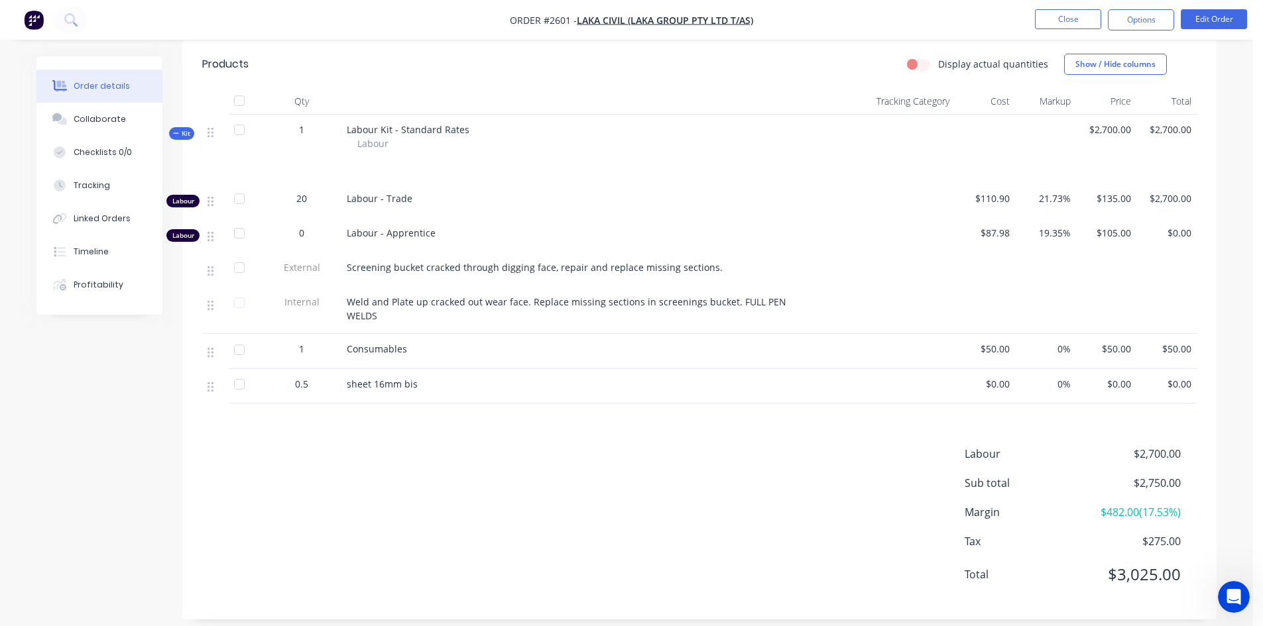
scroll to position [455, 0]
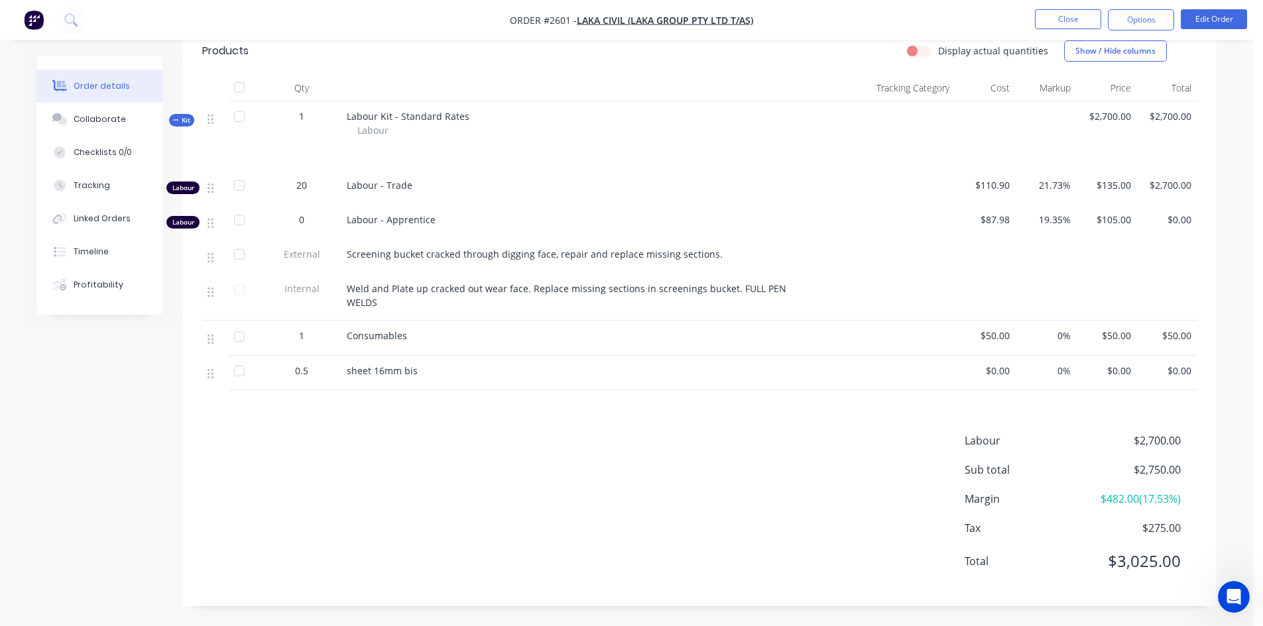
click at [1001, 367] on span "$0.00" at bounding box center [985, 371] width 50 height 14
click at [504, 420] on div "Products Display actual quantities Show / Hide columns Qty Tracking Category Co…" at bounding box center [699, 316] width 1034 height 579
click at [1215, 22] on button "Edit Order" at bounding box center [1213, 19] width 66 height 20
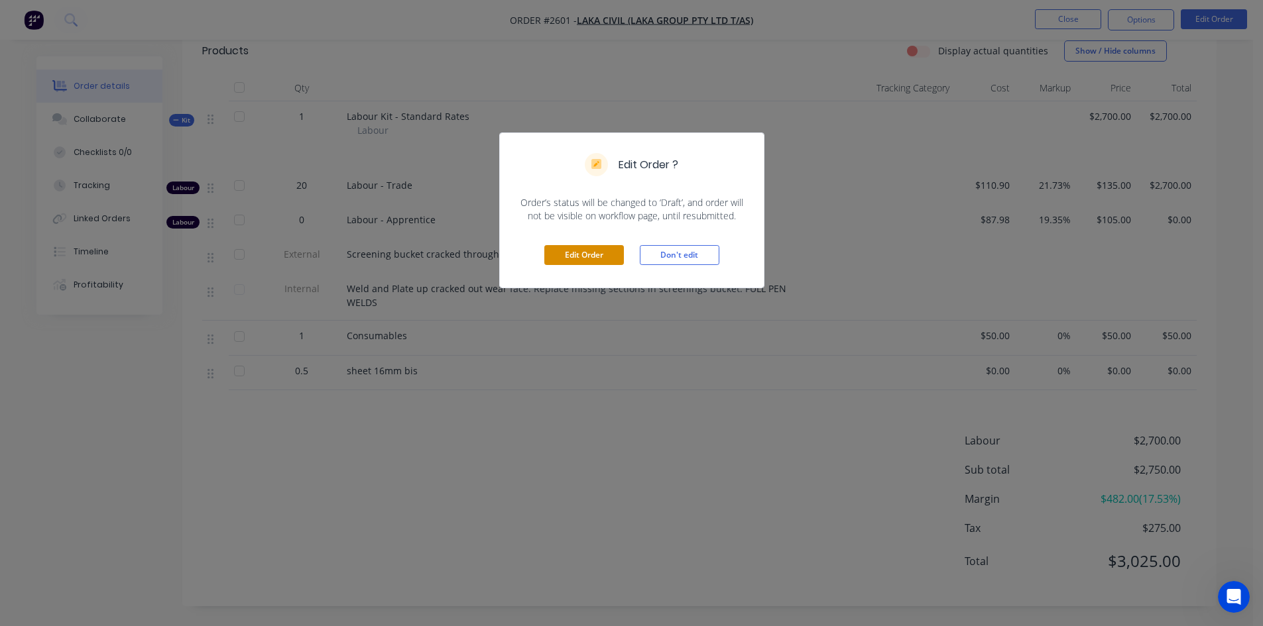
click at [587, 255] on button "Edit Order" at bounding box center [584, 255] width 80 height 20
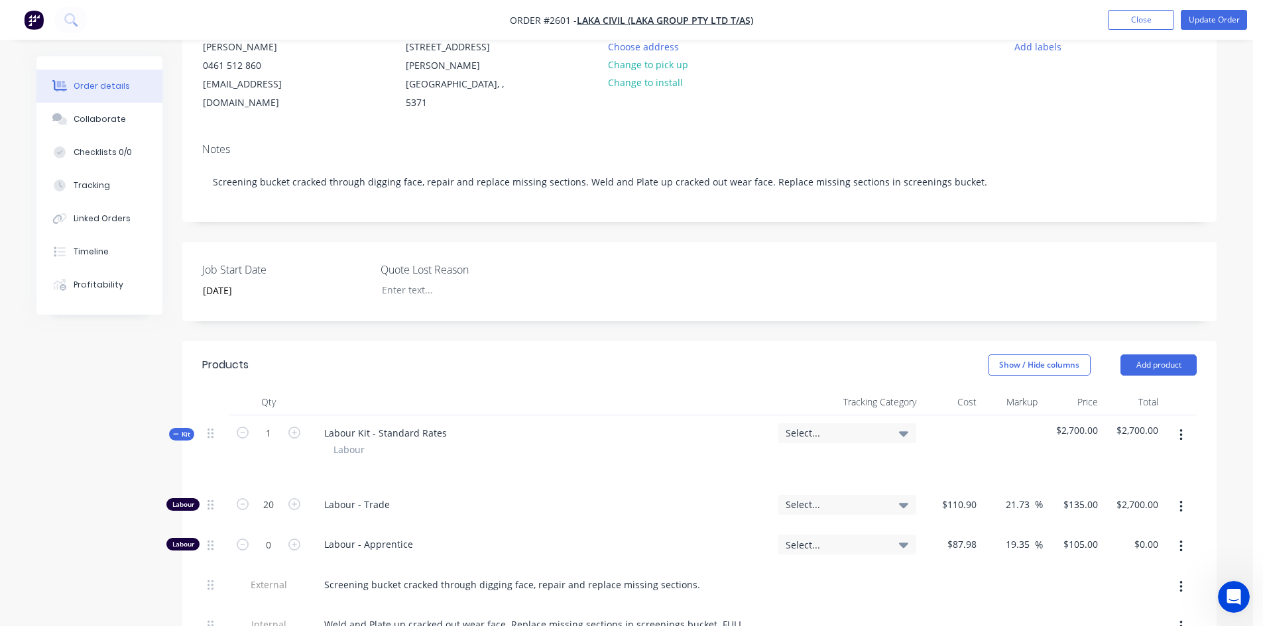
scroll to position [398, 0]
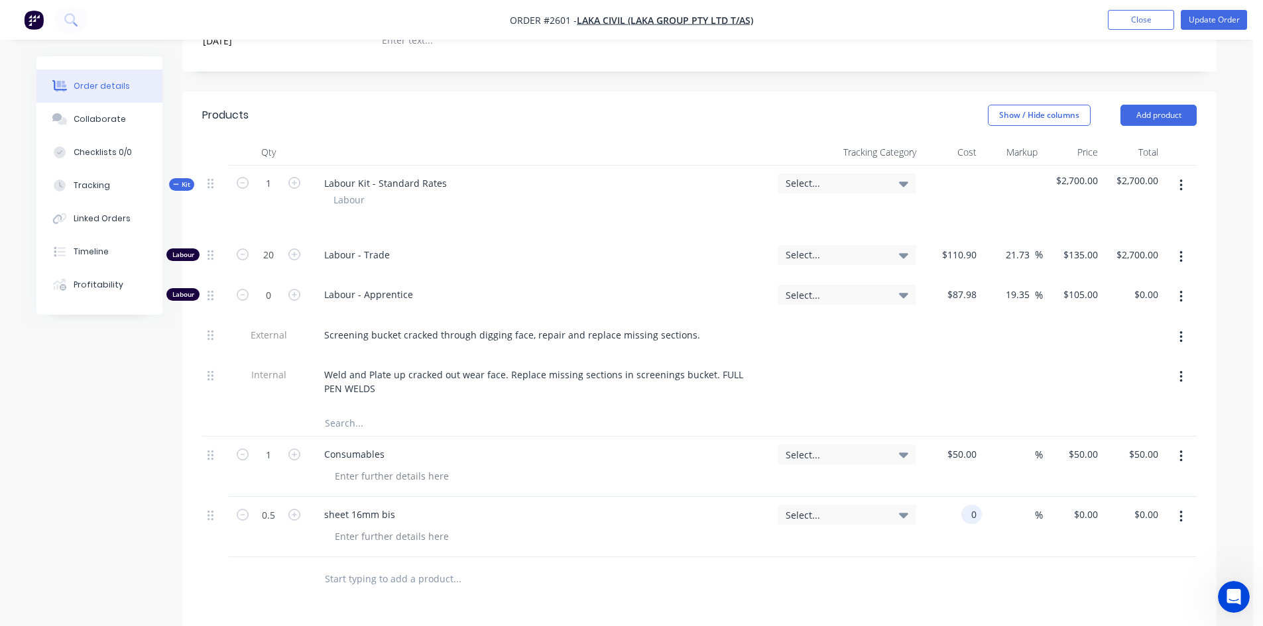
click at [967, 518] on div "0 0" at bounding box center [973, 514] width 15 height 19
type input "$690.00"
type input "$345.00"
click at [968, 600] on div "Products Show / Hide columns Add product Qty Tracking Category Cost Markup Pric…" at bounding box center [699, 505] width 1034 height 828
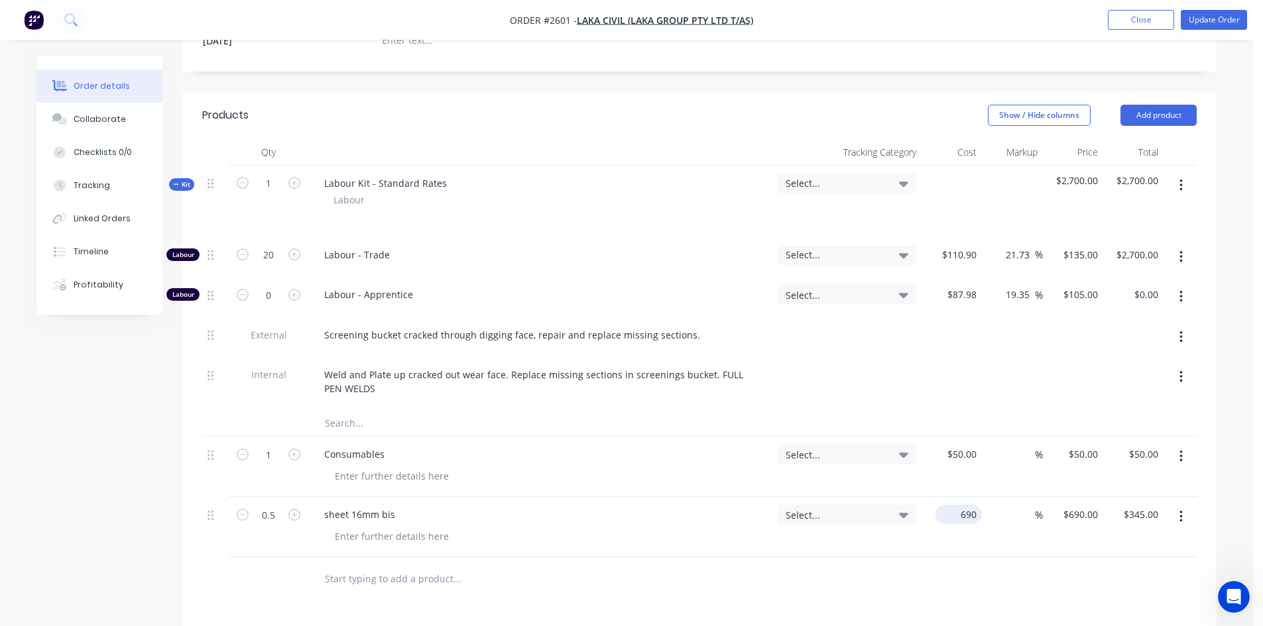
click at [972, 513] on input "690" at bounding box center [961, 514] width 41 height 19
type input "$750.00"
type input "$375.00"
click at [840, 576] on div at bounding box center [699, 578] width 994 height 43
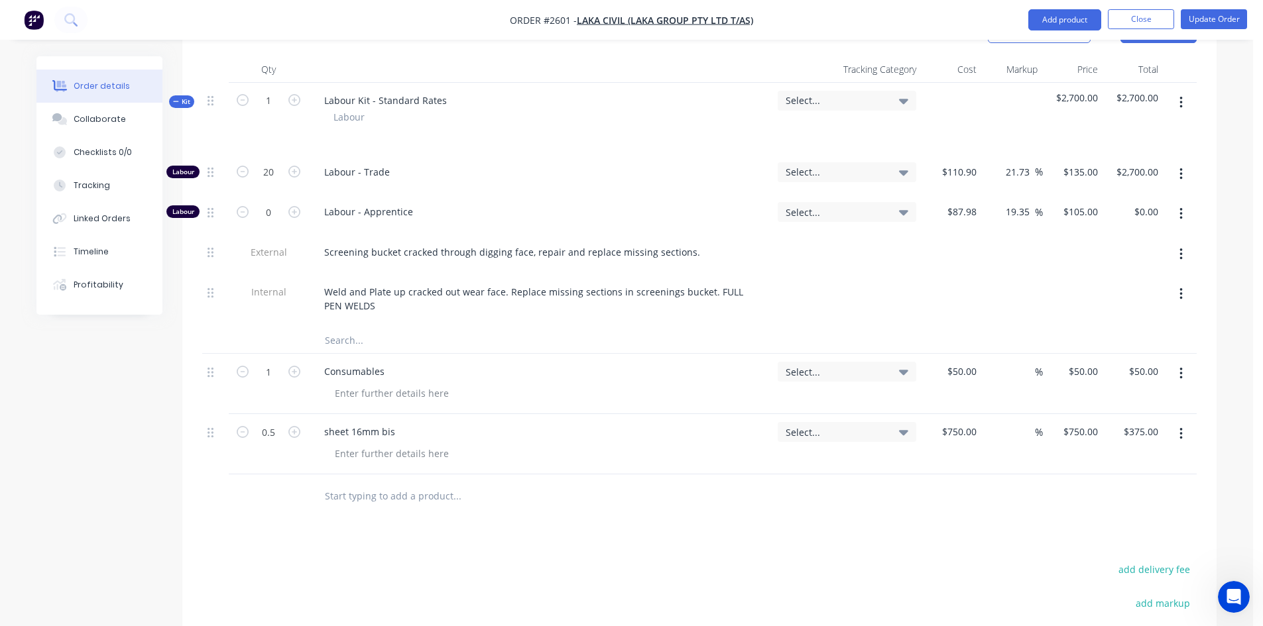
scroll to position [440, 0]
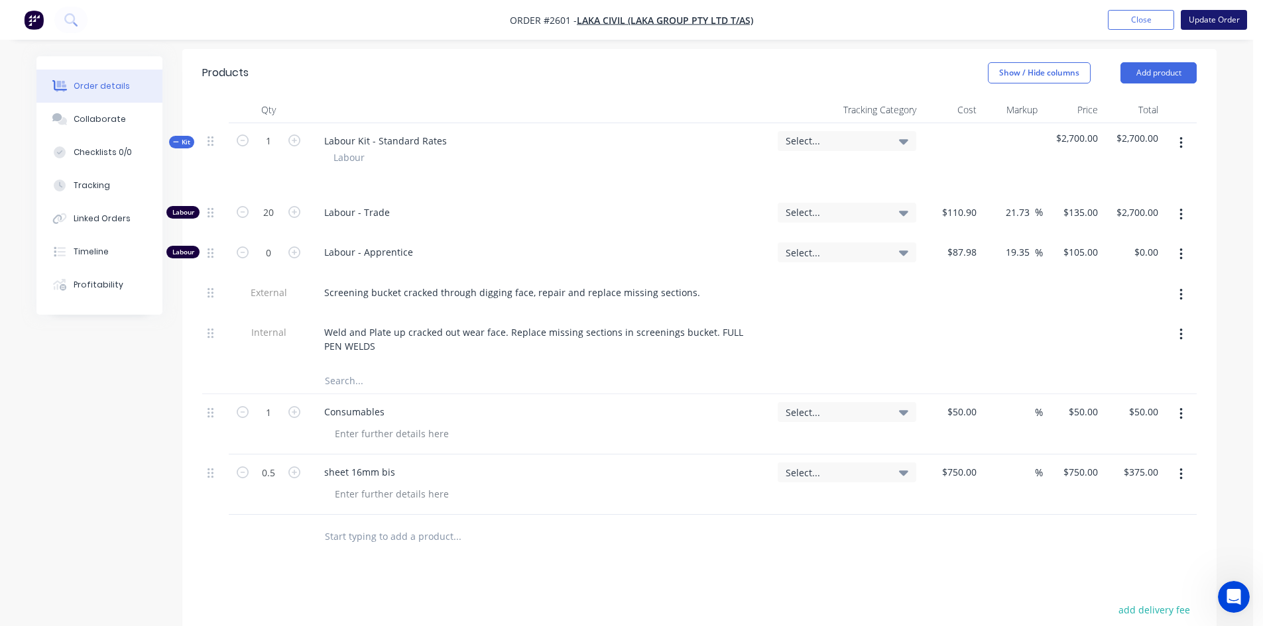
click at [1199, 15] on button "Update Order" at bounding box center [1213, 20] width 66 height 20
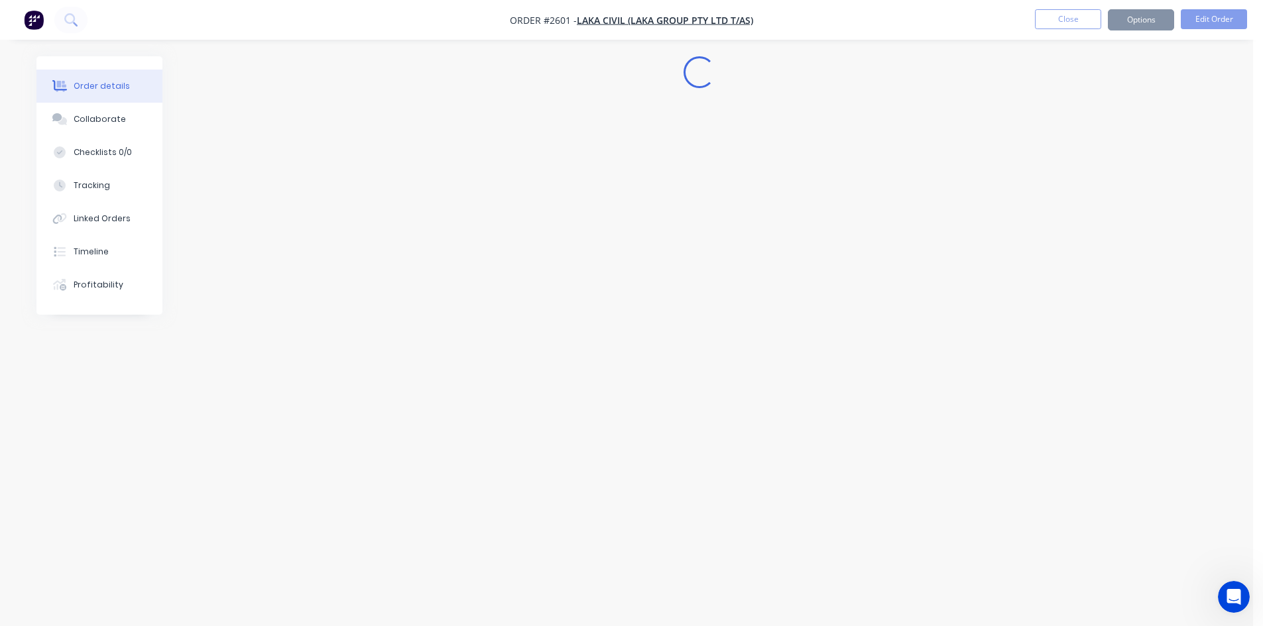
scroll to position [0, 0]
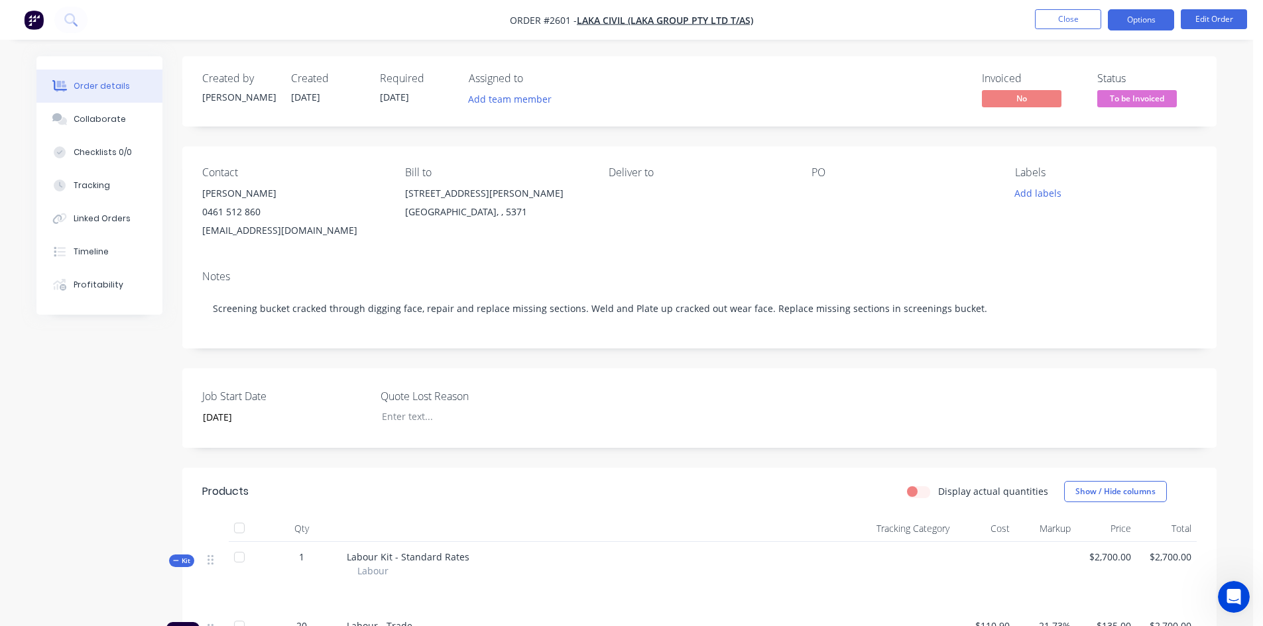
click at [1146, 22] on button "Options" at bounding box center [1141, 19] width 66 height 21
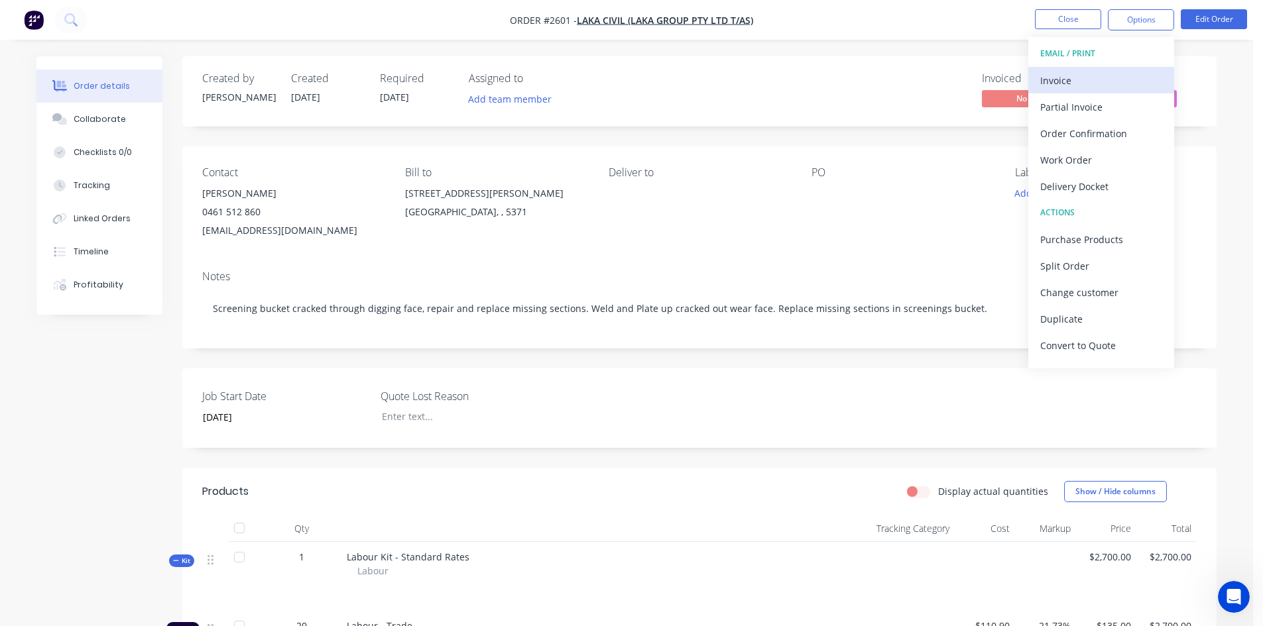
click at [1063, 85] on div "Invoice" at bounding box center [1101, 80] width 122 height 19
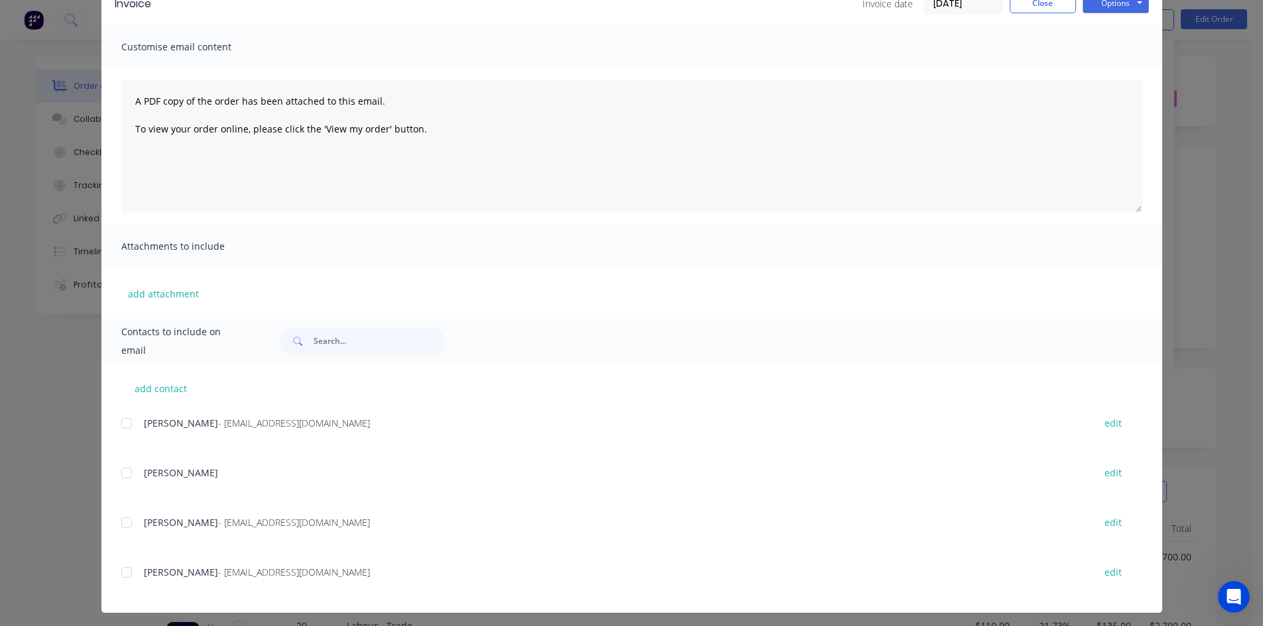
scroll to position [76, 0]
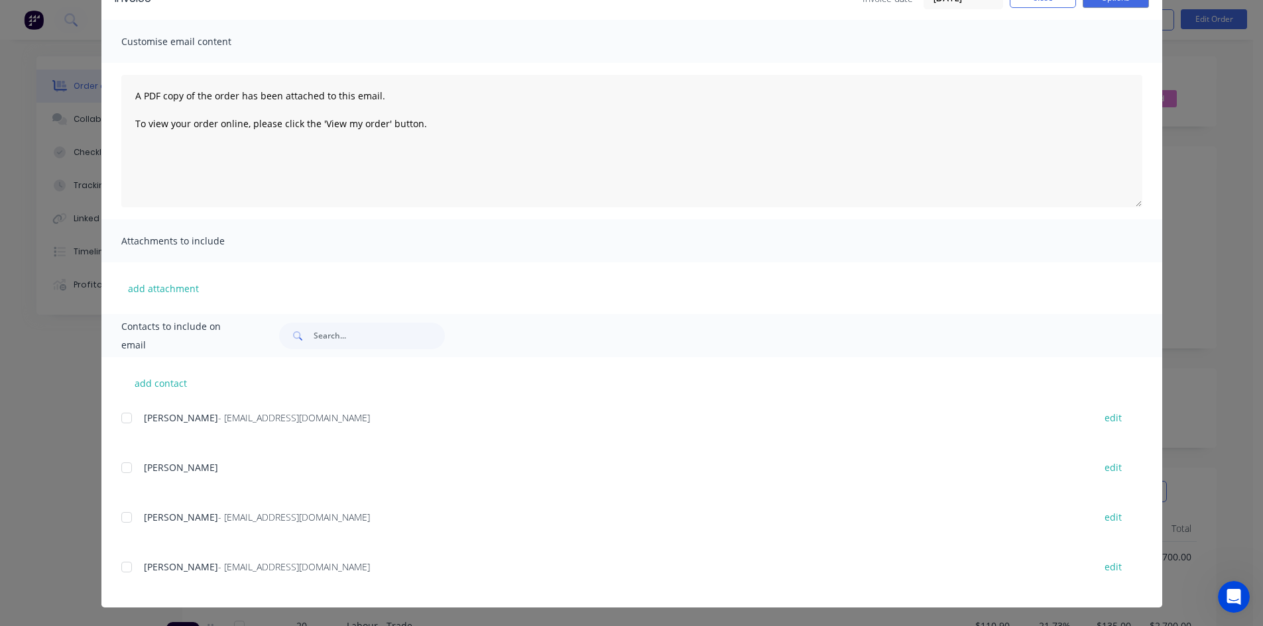
click at [118, 568] on div at bounding box center [126, 567] width 27 height 27
click at [119, 516] on div at bounding box center [126, 517] width 27 height 27
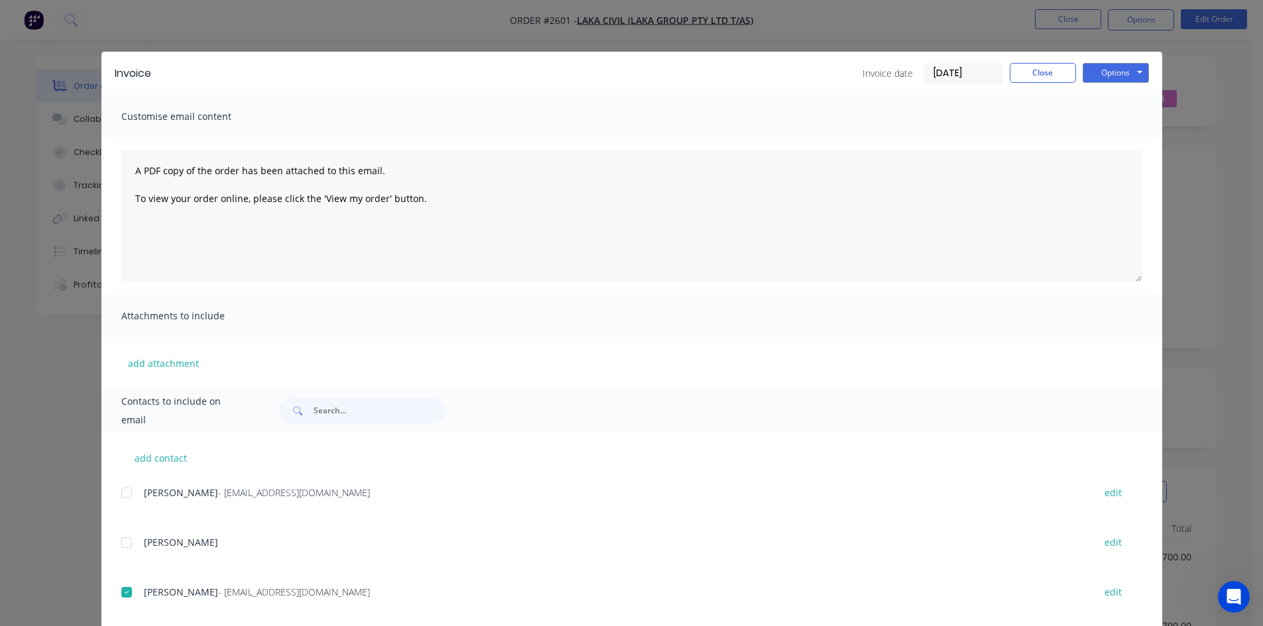
scroll to position [0, 0]
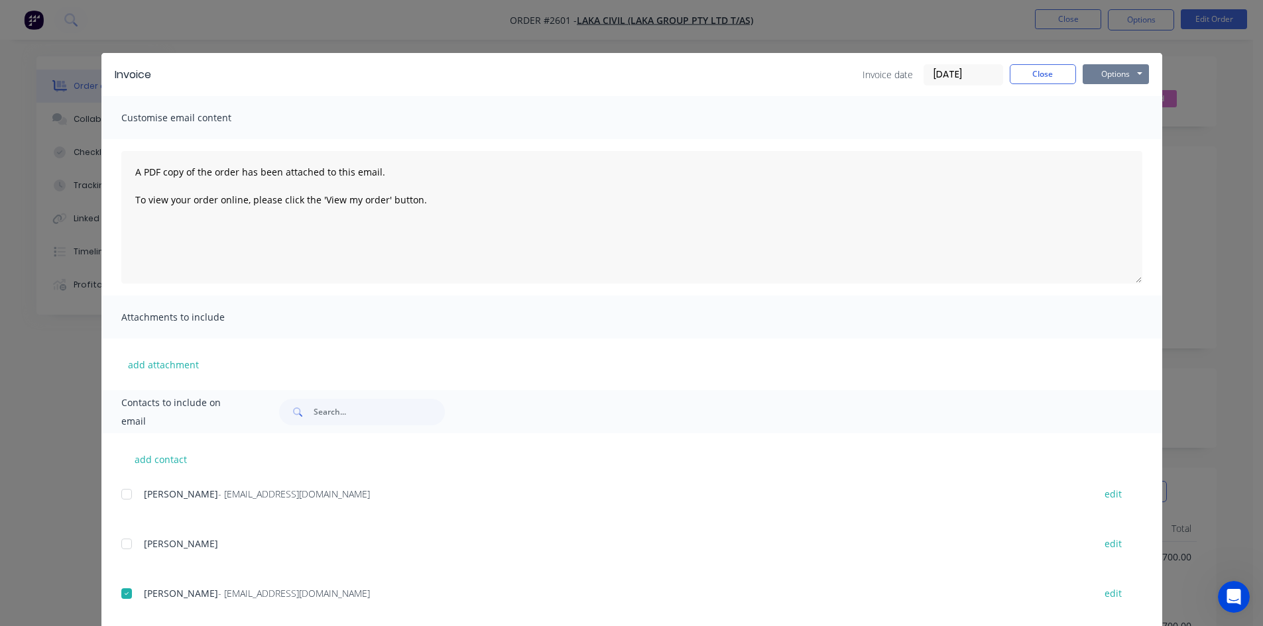
click at [1102, 73] on button "Options" at bounding box center [1115, 74] width 66 height 20
click at [1109, 139] on button "Email" at bounding box center [1124, 142] width 85 height 22
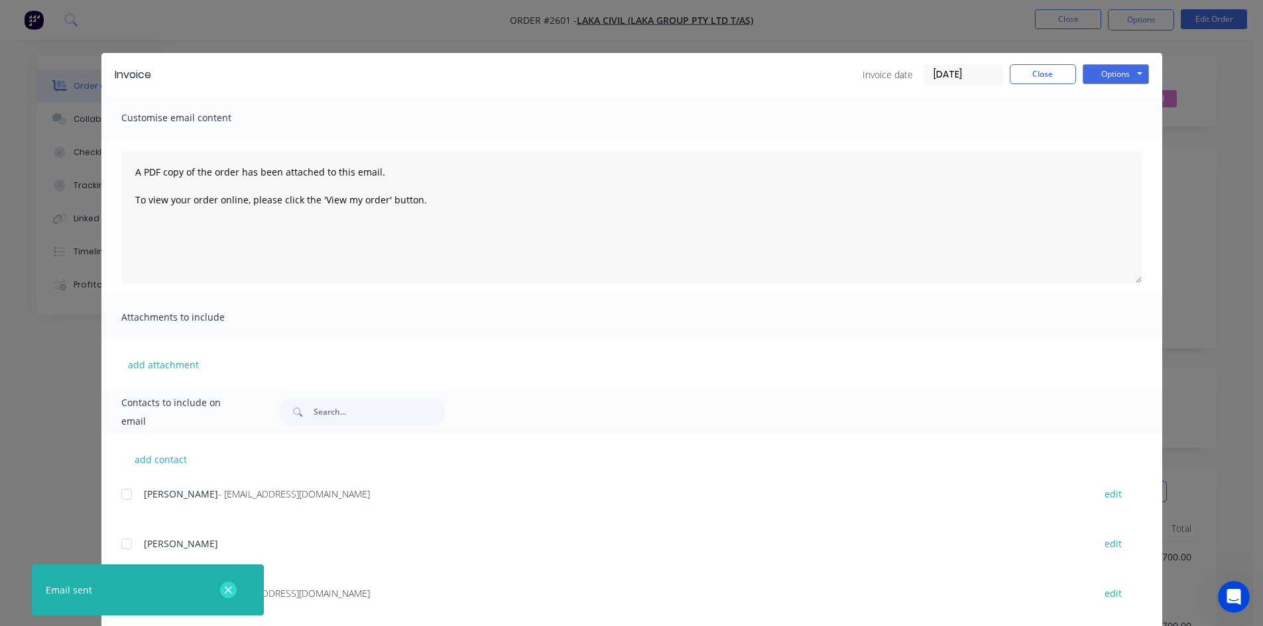
click at [227, 591] on icon "button" at bounding box center [228, 590] width 7 height 7
